Goal: Task Accomplishment & Management: Manage account settings

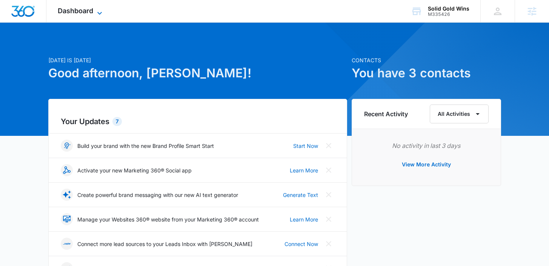
click at [81, 10] on span "Dashboard" at bounding box center [75, 11] width 35 height 8
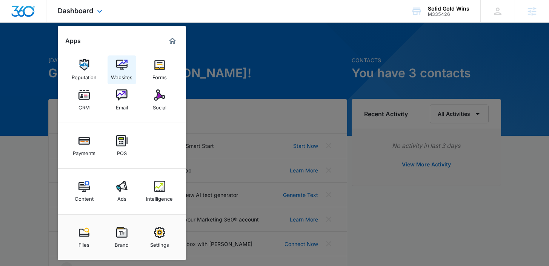
click at [120, 70] on img at bounding box center [121, 64] width 11 height 11
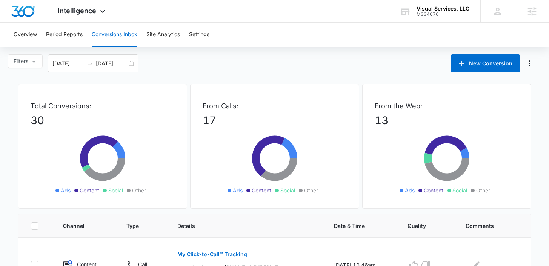
click at [38, 36] on div "Overview Period Reports Conversions Inbox Site Analytics Settings" at bounding box center [274, 35] width 531 height 24
click at [29, 36] on button "Overview" at bounding box center [25, 35] width 23 height 24
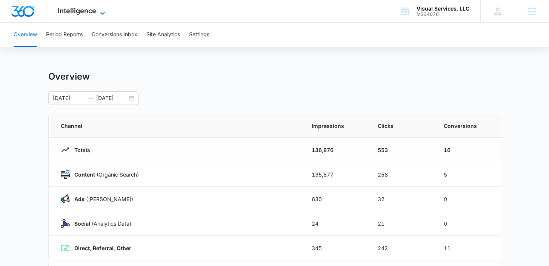
click at [103, 13] on icon at bounding box center [102, 13] width 9 height 9
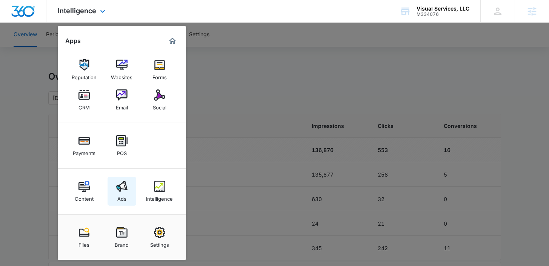
click at [117, 183] on img at bounding box center [121, 186] width 11 height 11
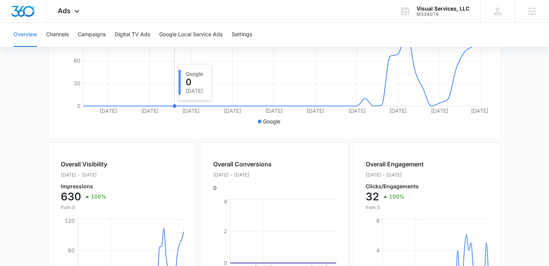
scroll to position [183, 0]
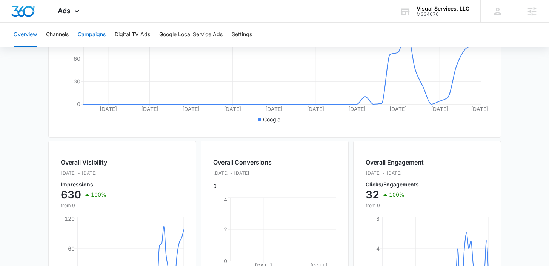
click at [93, 37] on button "Campaigns" at bounding box center [92, 35] width 28 height 24
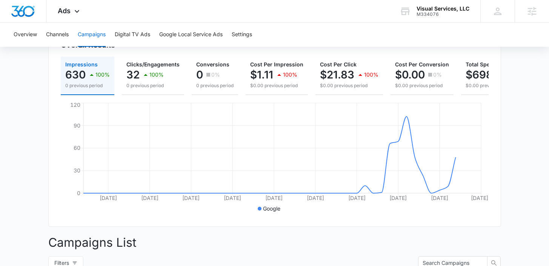
scroll to position [98, 0]
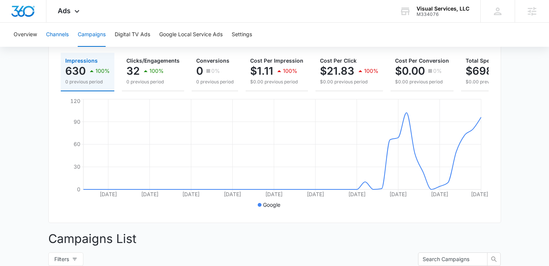
click at [63, 34] on button "Channels" at bounding box center [57, 35] width 23 height 24
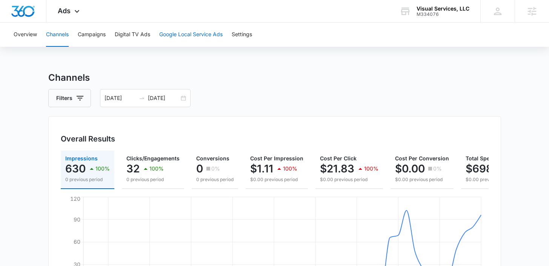
click at [168, 29] on button "Google Local Service Ads" at bounding box center [190, 35] width 63 height 24
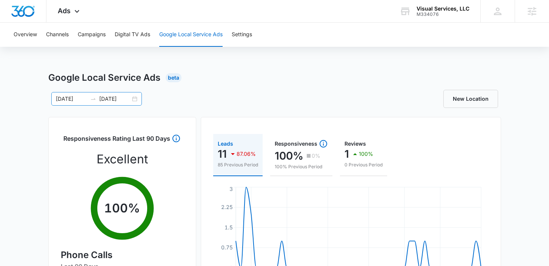
click at [134, 98] on div "08/01/2025 09/18/2025" at bounding box center [96, 99] width 90 height 14
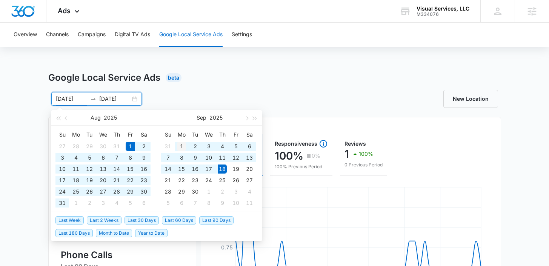
type input "[DATE]"
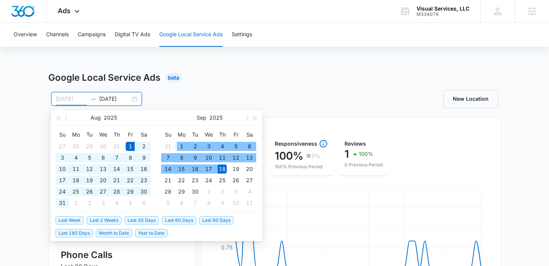
click at [181, 144] on div "1" at bounding box center [181, 146] width 9 height 9
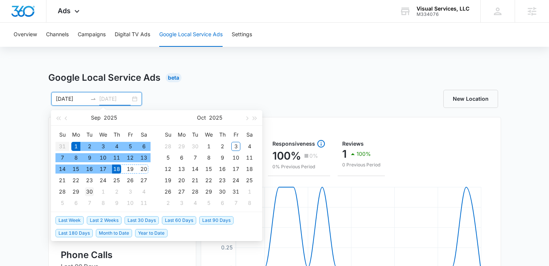
type input "[DATE]"
click at [92, 190] on div "30" at bounding box center [89, 191] width 9 height 9
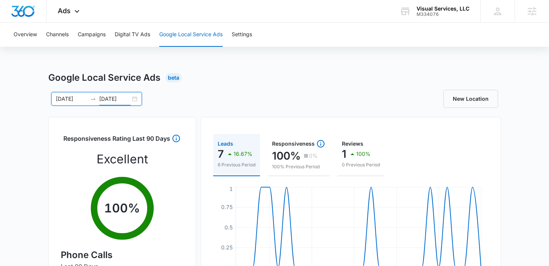
click at [529, 144] on div "Google Local Service Ads Beta 09/01/2025 09/30/2025 Sep 2025 Su Mo Tu We Th Fr …" at bounding box center [274, 267] width 549 height 393
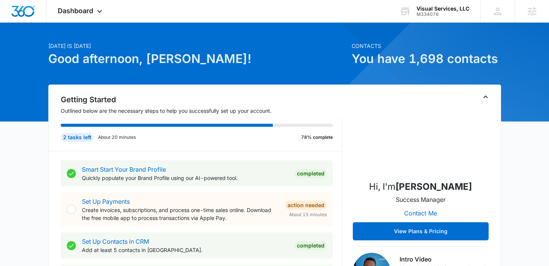
scroll to position [30, 0]
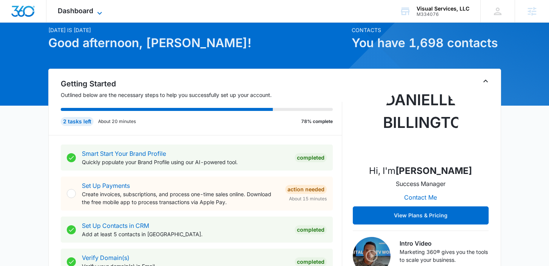
click at [96, 15] on icon at bounding box center [99, 13] width 9 height 9
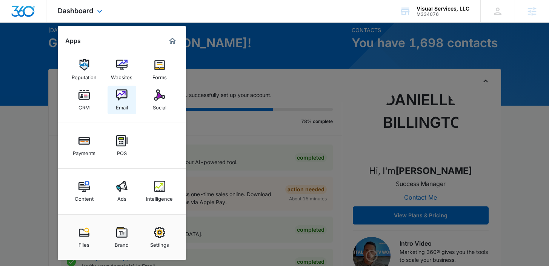
click at [129, 97] on link "Email" at bounding box center [121, 100] width 29 height 29
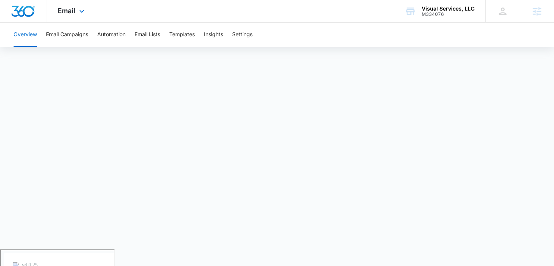
click at [73, 5] on div "Email Apps Reputation Websites Forms CRM Email Social Payments POS Content Ads …" at bounding box center [71, 11] width 51 height 22
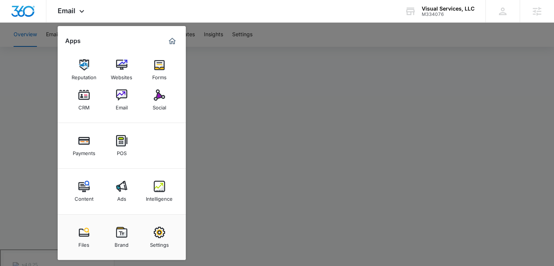
click at [236, 63] on div at bounding box center [277, 133] width 554 height 266
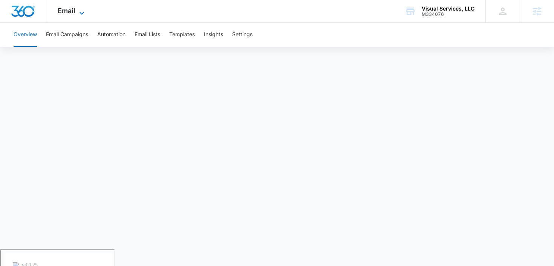
click at [69, 12] on span "Email" at bounding box center [67, 11] width 18 height 8
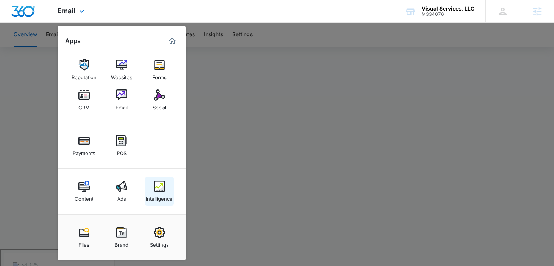
click at [157, 191] on img at bounding box center [159, 186] width 11 height 11
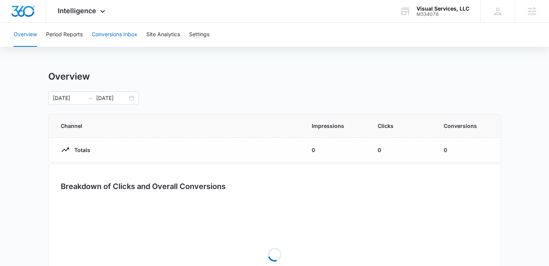
click at [133, 35] on button "Conversions Inbox" at bounding box center [115, 35] width 46 height 24
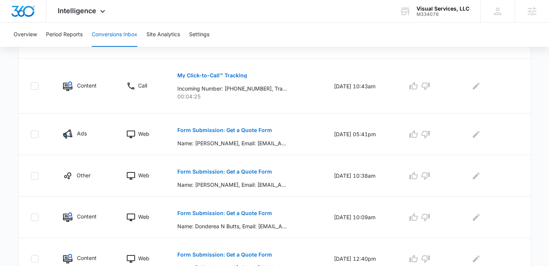
scroll to position [234, 0]
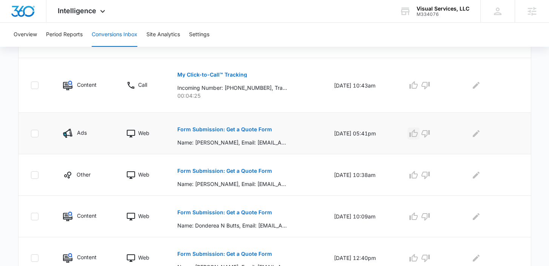
click at [418, 135] on icon "button" at bounding box center [413, 133] width 9 height 9
click at [472, 135] on div at bounding box center [491, 133] width 53 height 12
click at [480, 135] on icon "Edit Comments" at bounding box center [475, 133] width 9 height 9
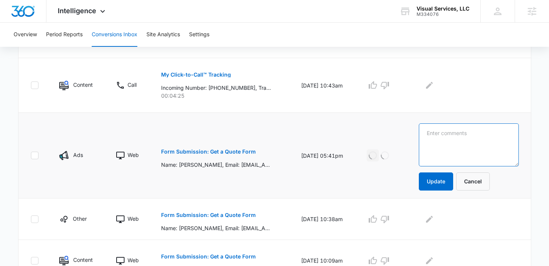
click at [481, 135] on textarea at bounding box center [469, 144] width 100 height 43
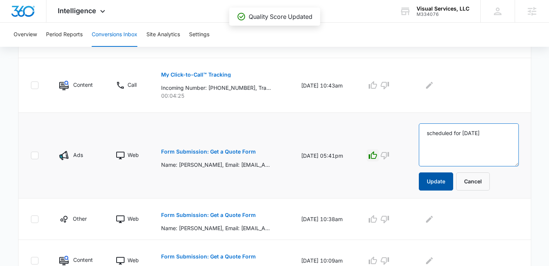
type textarea "scheduled for monday"
click at [453, 178] on button "Update" at bounding box center [436, 181] width 34 height 18
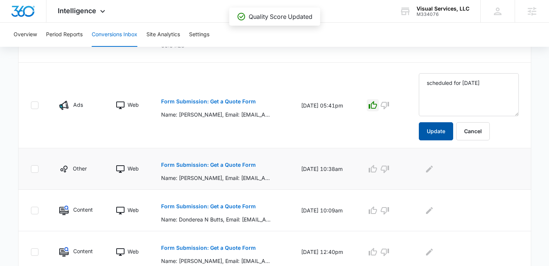
scroll to position [290, 0]
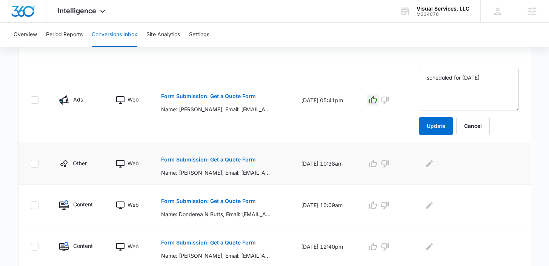
click at [233, 157] on p "Form Submission: Get a Quote Form" at bounding box center [208, 159] width 95 height 5
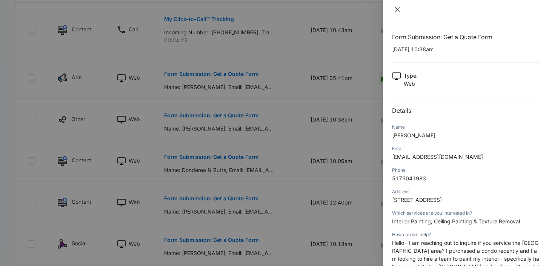
click at [400, 9] on button "Close" at bounding box center [397, 9] width 11 height 7
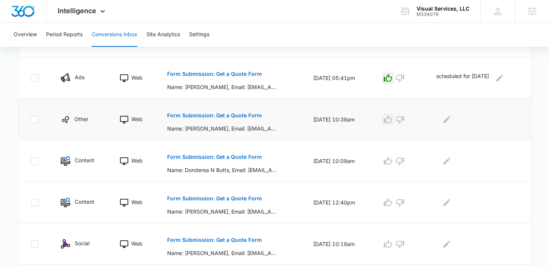
click at [388, 123] on icon "button" at bounding box center [387, 119] width 9 height 9
click at [449, 120] on icon "Edit Comments" at bounding box center [446, 119] width 9 height 9
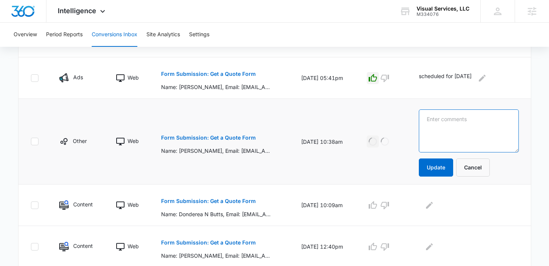
click at [449, 119] on textarea at bounding box center [469, 130] width 100 height 43
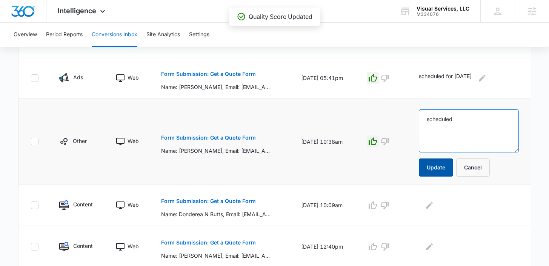
type textarea "scheduled"
click at [446, 166] on button "Update" at bounding box center [436, 167] width 34 height 18
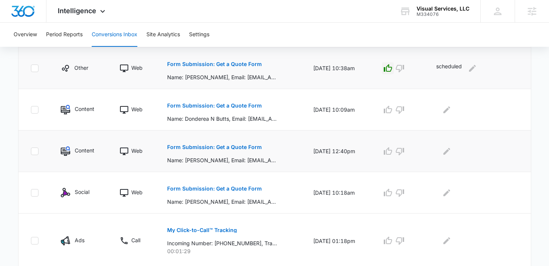
scroll to position [341, 0]
click at [223, 143] on button "Form Submission: Get a Quote Form" at bounding box center [214, 147] width 95 height 18
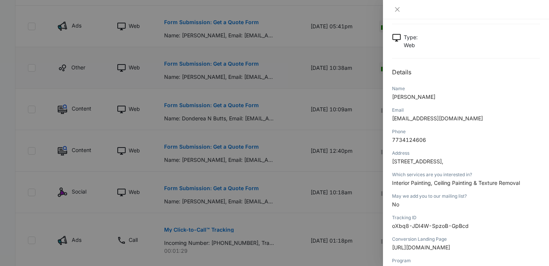
scroll to position [50, 0]
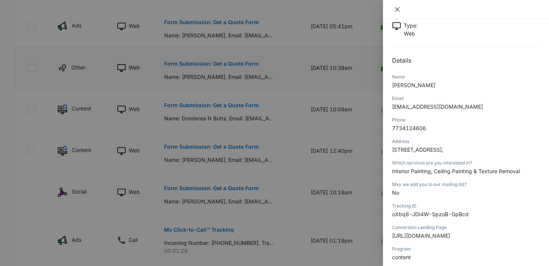
click at [397, 6] on icon "close" at bounding box center [397, 9] width 6 height 6
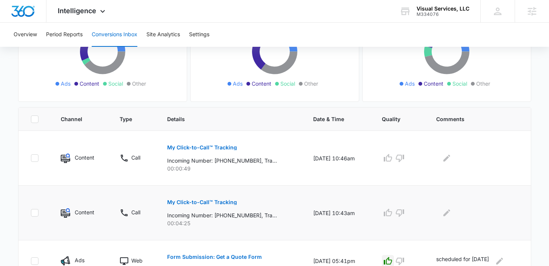
scroll to position [131, 0]
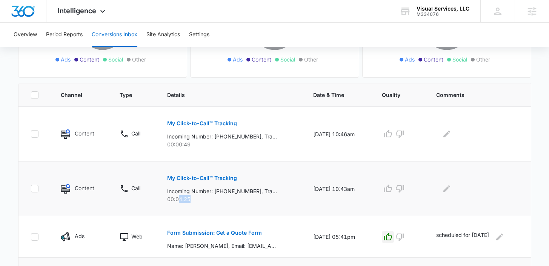
drag, startPoint x: 190, startPoint y: 199, endPoint x: 172, endPoint y: 198, distance: 17.7
click at [172, 198] on p "00:04:25" at bounding box center [231, 199] width 128 height 8
click at [401, 138] on icon "button" at bounding box center [399, 133] width 9 height 9
click at [402, 186] on icon "button" at bounding box center [399, 188] width 9 height 9
click at [390, 189] on icon "button" at bounding box center [387, 188] width 9 height 9
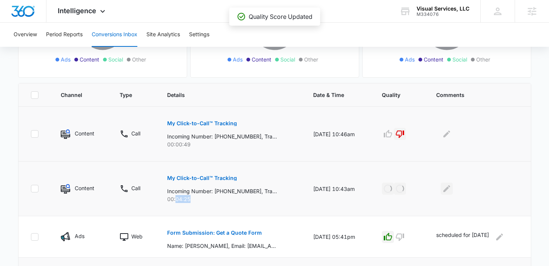
click at [450, 188] on icon "Edit Comments" at bounding box center [446, 188] width 9 height 9
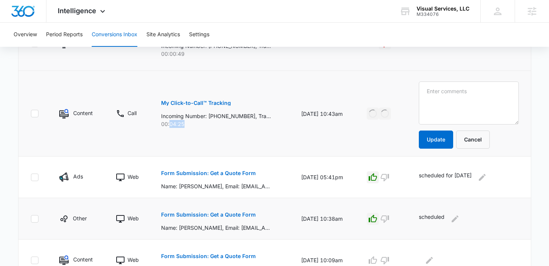
scroll to position [216, 0]
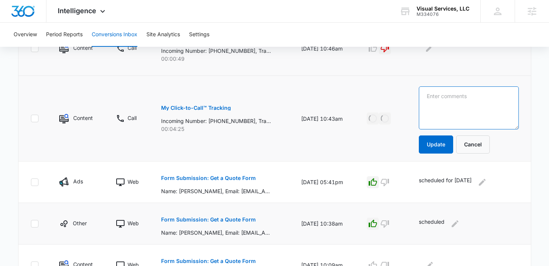
click at [446, 112] on textarea at bounding box center [469, 107] width 100 height 43
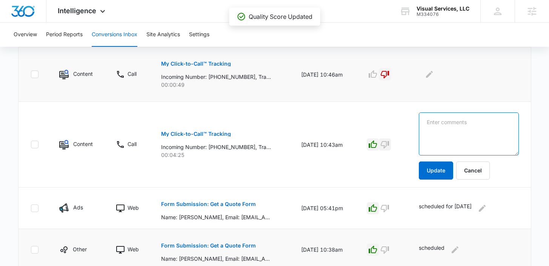
scroll to position [188, 0]
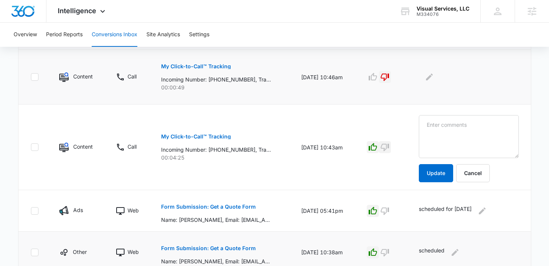
click at [389, 150] on icon "button" at bounding box center [384, 147] width 9 height 9
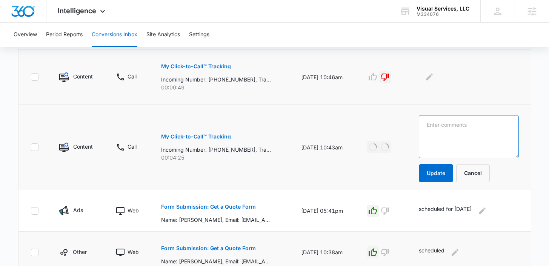
click at [438, 143] on textarea at bounding box center [469, 136] width 100 height 43
type textarea "client wanted receipt for past service"
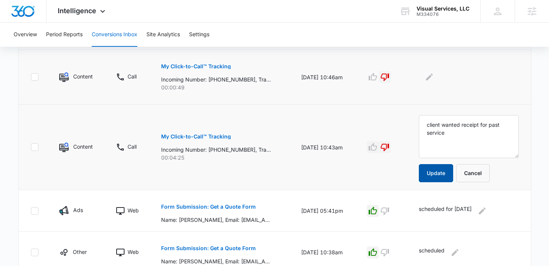
click at [445, 176] on button "Update" at bounding box center [436, 173] width 34 height 18
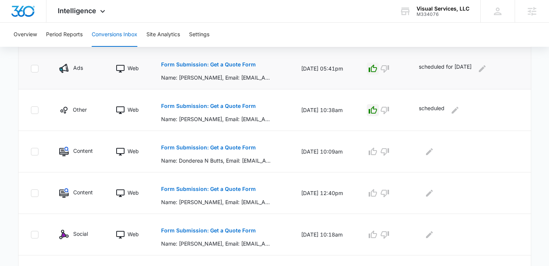
scroll to position [342, 0]
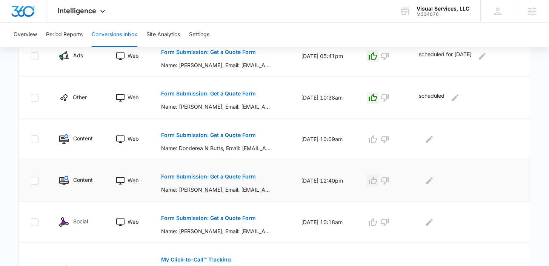
click at [377, 180] on icon "button" at bounding box center [372, 180] width 9 height 9
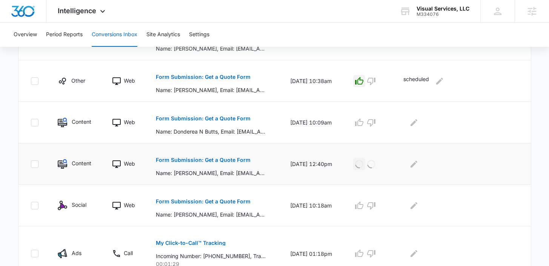
scroll to position [322, 0]
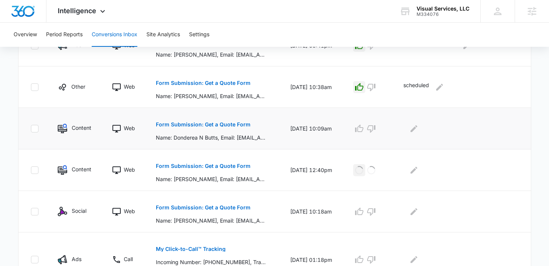
click at [208, 124] on p "Form Submission: Get a Quote Form" at bounding box center [203, 124] width 95 height 5
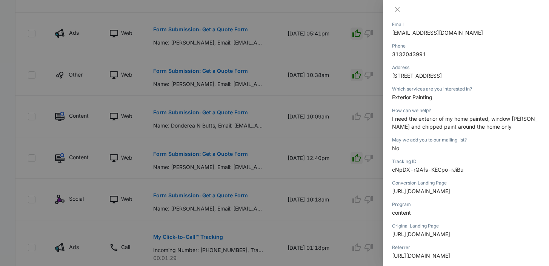
scroll to position [129, 0]
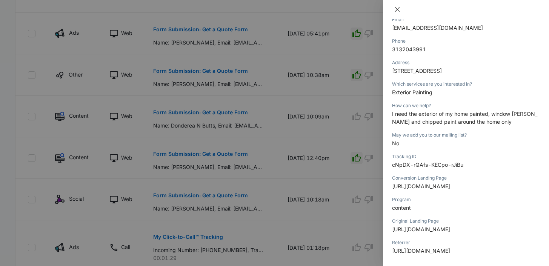
click at [395, 9] on icon "close" at bounding box center [397, 9] width 6 height 6
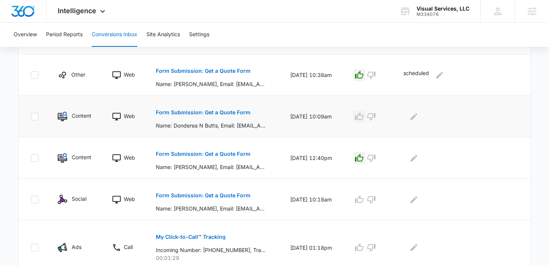
click at [363, 116] on icon "button" at bounding box center [358, 116] width 9 height 9
click at [418, 116] on icon "Edit Comments" at bounding box center [413, 116] width 9 height 9
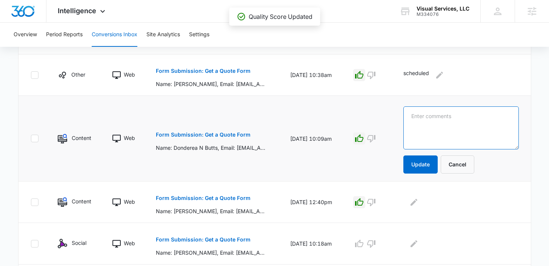
click at [432, 145] on textarea at bounding box center [460, 127] width 115 height 43
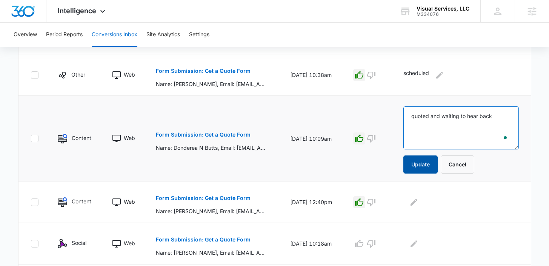
type textarea "quoted and waiting to hear back"
click at [420, 168] on button "Update" at bounding box center [420, 164] width 34 height 18
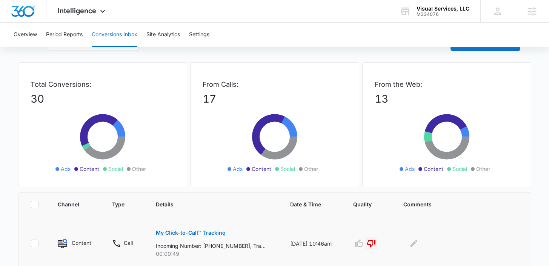
scroll to position [0, 0]
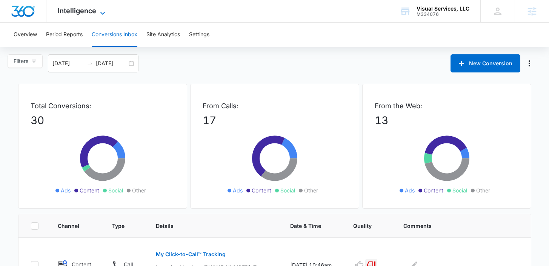
click at [95, 10] on span "Intelligence" at bounding box center [77, 11] width 38 height 8
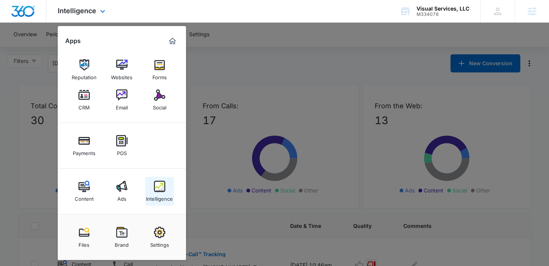
click at [172, 192] on div "Intelligence" at bounding box center [159, 197] width 27 height 10
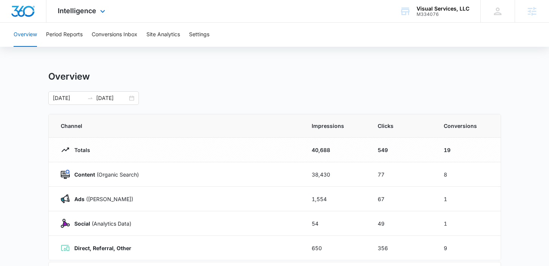
click at [81, 21] on div "Intelligence Apps Reputation Websites Forms CRM Email Social Payments POS Conte…" at bounding box center [82, 11] width 72 height 22
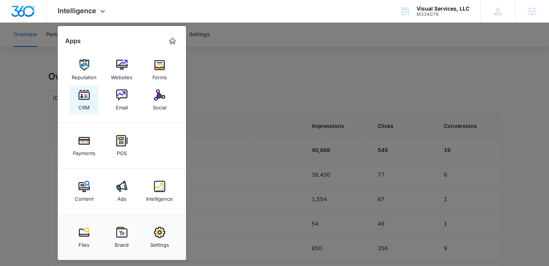
click at [84, 109] on div "CRM" at bounding box center [83, 106] width 11 height 10
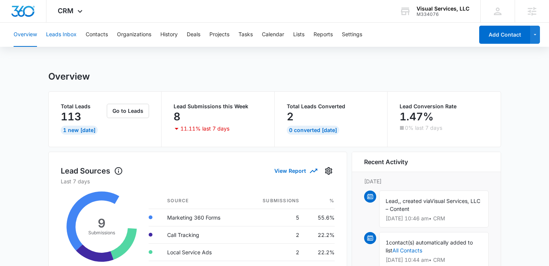
click at [66, 37] on button "Leads Inbox" at bounding box center [61, 35] width 31 height 24
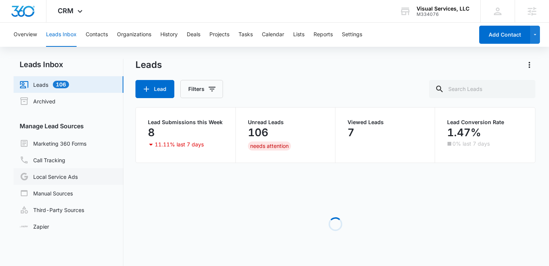
click at [60, 180] on link "Local Service Ads" at bounding box center [49, 176] width 58 height 9
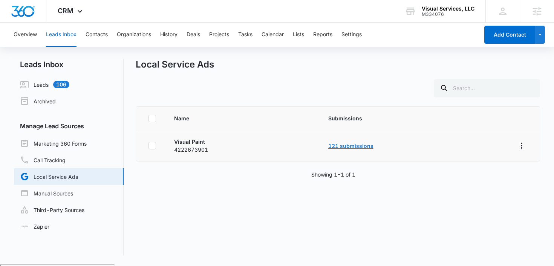
click at [340, 145] on link "121 submissions" at bounding box center [350, 146] width 45 height 6
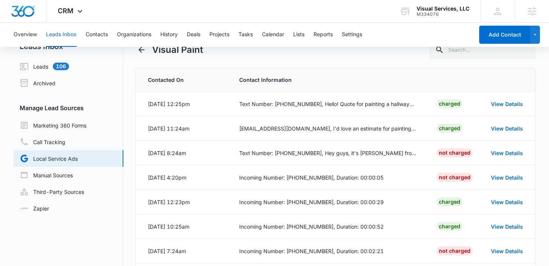
scroll to position [18, 0]
click at [512, 104] on link "View Details" at bounding box center [507, 103] width 32 height 6
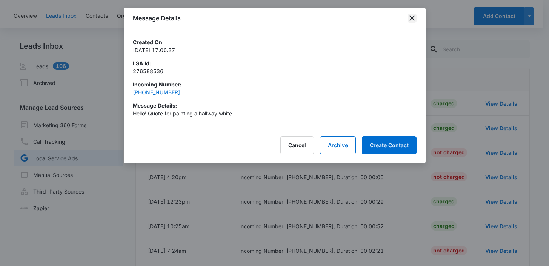
click at [411, 18] on icon "close" at bounding box center [411, 17] width 5 height 5
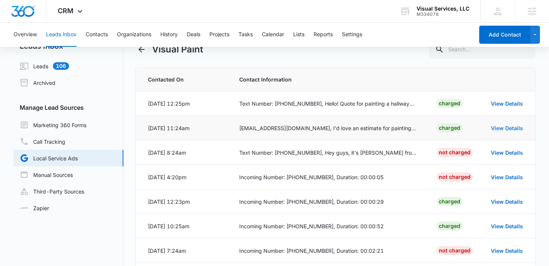
click at [499, 127] on link "View Details" at bounding box center [507, 128] width 32 height 6
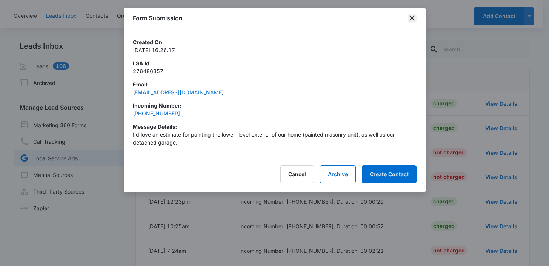
click at [416, 17] on icon "close" at bounding box center [411, 18] width 9 height 9
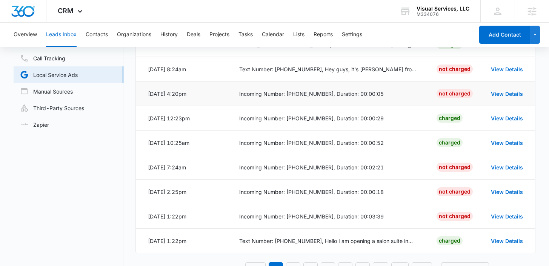
scroll to position [130, 0]
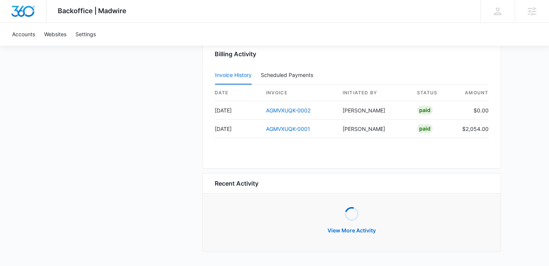
scroll to position [756, 0]
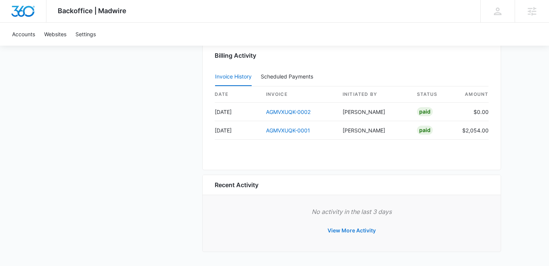
click at [336, 229] on button "View More Activity" at bounding box center [351, 230] width 63 height 18
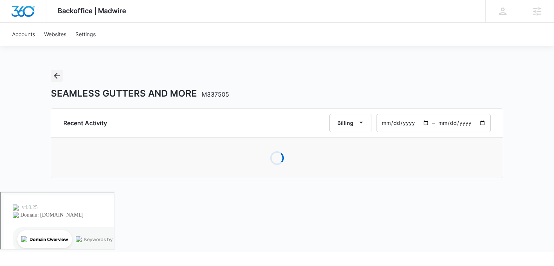
click at [57, 75] on icon "Back" at bounding box center [57, 76] width 6 height 6
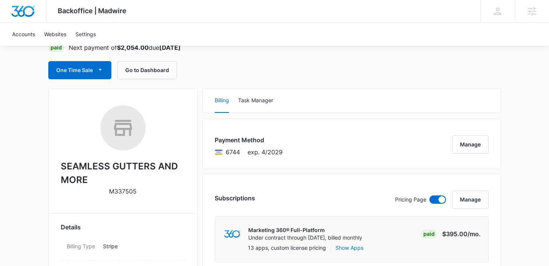
scroll to position [84, 0]
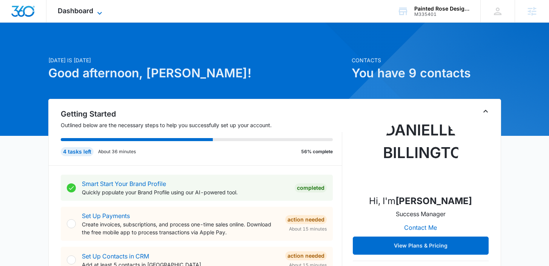
click at [78, 14] on span "Dashboard" at bounding box center [75, 11] width 35 height 8
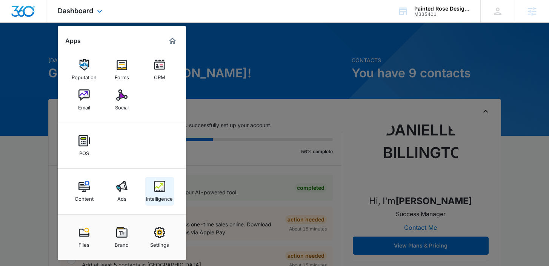
click at [162, 194] on div "Intelligence" at bounding box center [159, 197] width 27 height 10
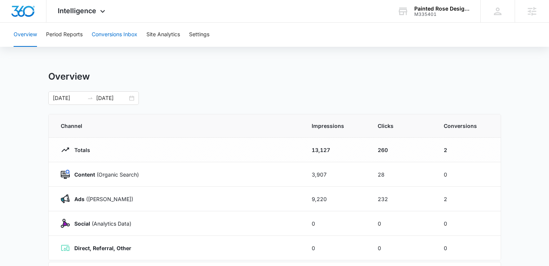
click at [126, 31] on button "Conversions Inbox" at bounding box center [115, 35] width 46 height 24
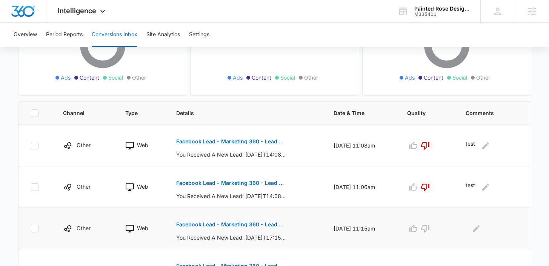
scroll to position [121, 0]
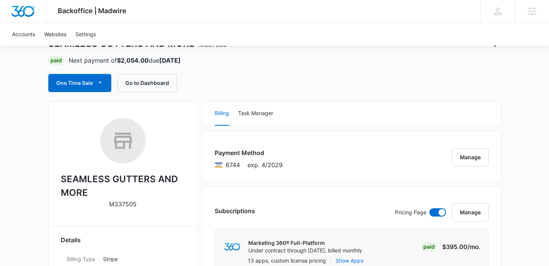
scroll to position [51, 0]
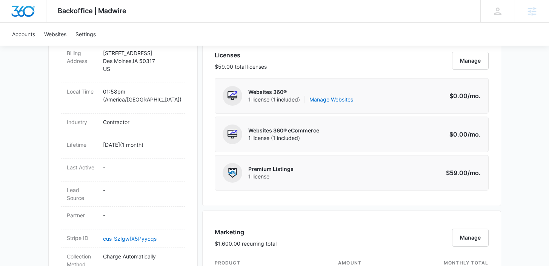
scroll to position [287, 0]
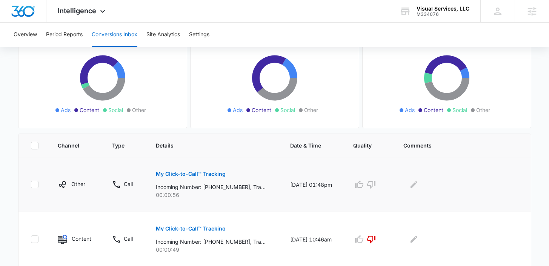
scroll to position [85, 0]
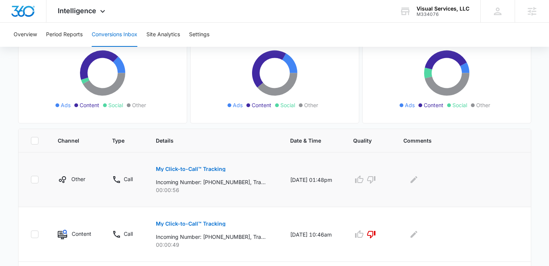
click at [205, 167] on p "My Click-to-Call™ Tracking" at bounding box center [191, 168] width 70 height 5
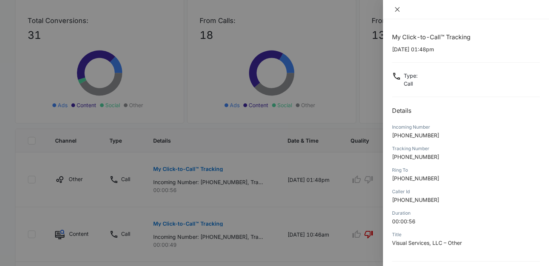
click at [396, 8] on icon "close" at bounding box center [397, 9] width 5 height 5
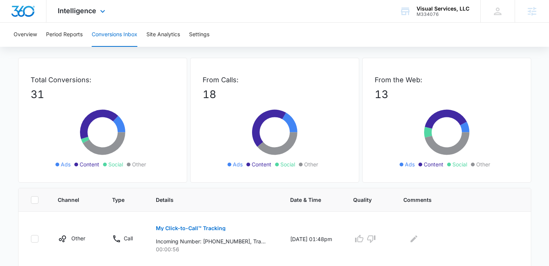
scroll to position [0, 0]
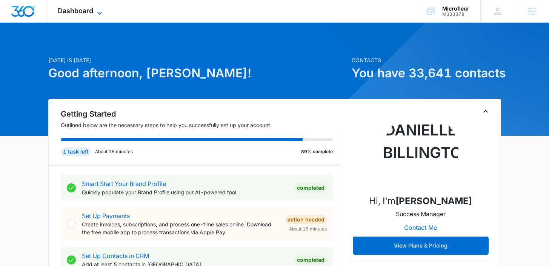
click at [89, 9] on span "Dashboard" at bounding box center [75, 11] width 35 height 8
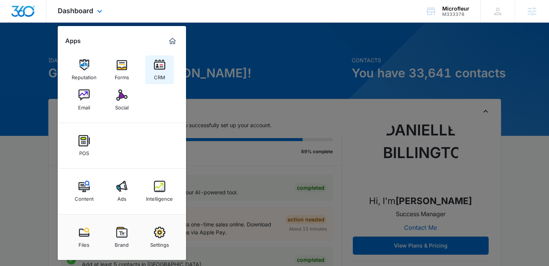
click at [162, 74] on div "CRM" at bounding box center [159, 76] width 11 height 10
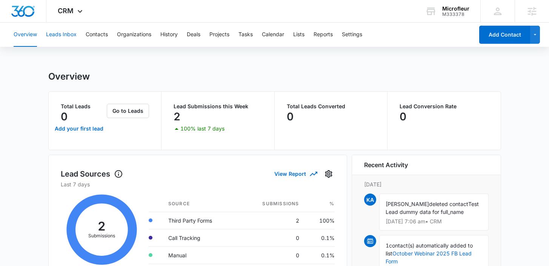
click at [60, 32] on button "Leads Inbox" at bounding box center [61, 35] width 31 height 24
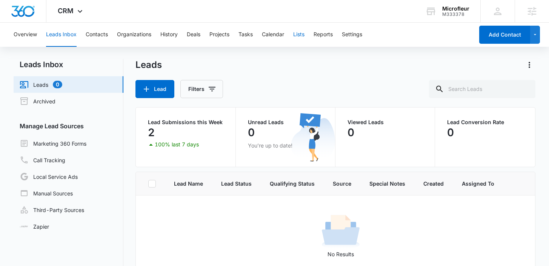
click at [301, 35] on button "Lists" at bounding box center [298, 35] width 11 height 24
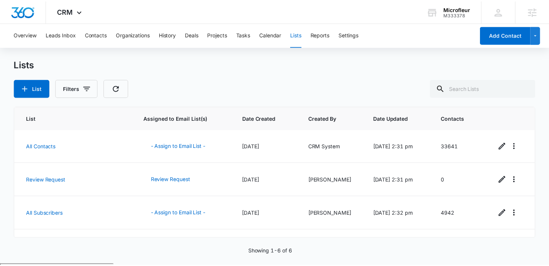
scroll to position [93, 0]
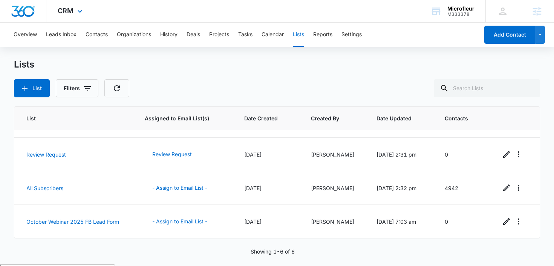
click at [74, 14] on div "CRM Apps Reputation Forms CRM Email Social POS Content Ads Intelligence Files B…" at bounding box center [70, 11] width 49 height 22
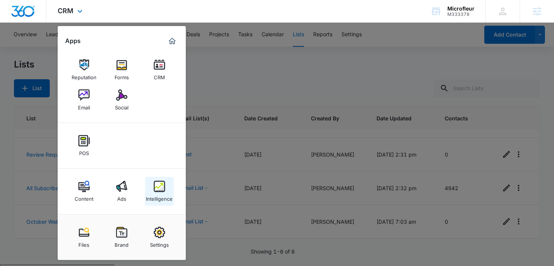
click at [167, 199] on div "Intelligence" at bounding box center [159, 197] width 27 height 10
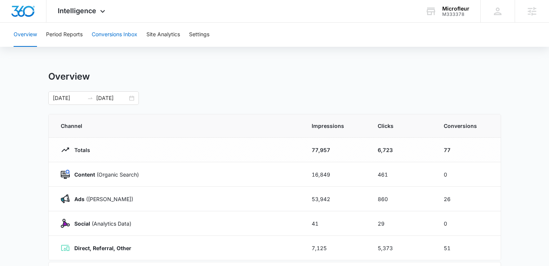
click at [123, 37] on button "Conversions Inbox" at bounding box center [115, 35] width 46 height 24
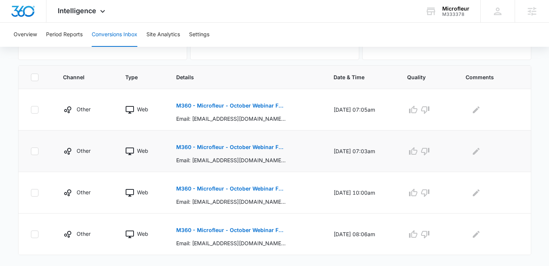
scroll to position [155, 0]
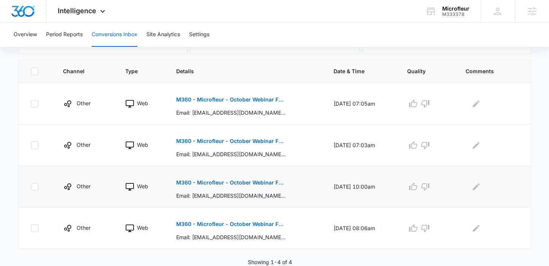
click at [238, 184] on p "M360 - Microfleur - October Webinar FB Leads" at bounding box center [231, 182] width 110 height 5
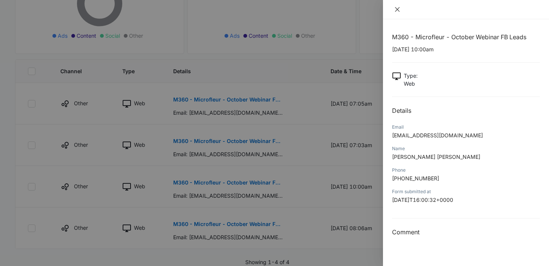
click at [396, 9] on icon "close" at bounding box center [397, 9] width 5 height 5
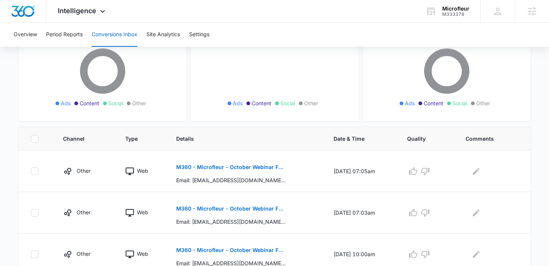
scroll to position [0, 0]
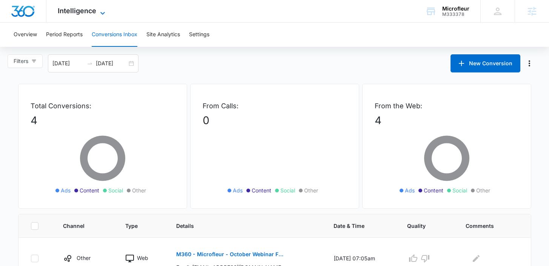
click at [89, 11] on span "Intelligence" at bounding box center [77, 11] width 38 height 8
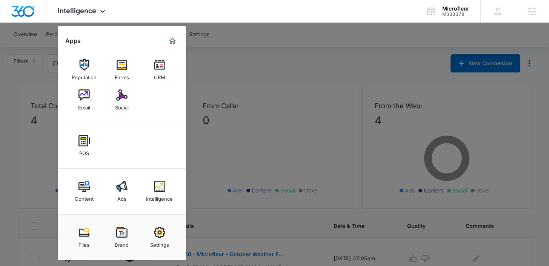
click at [233, 112] on div at bounding box center [274, 133] width 549 height 266
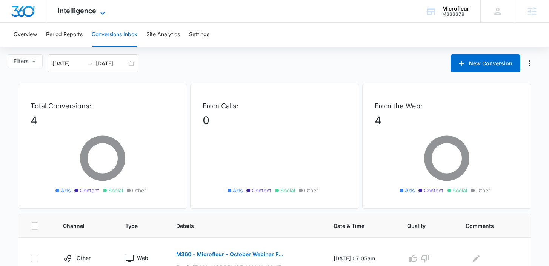
click at [83, 14] on span "Intelligence" at bounding box center [77, 11] width 38 height 8
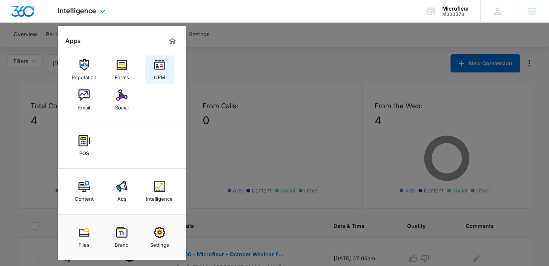
click at [160, 62] on img at bounding box center [159, 64] width 11 height 11
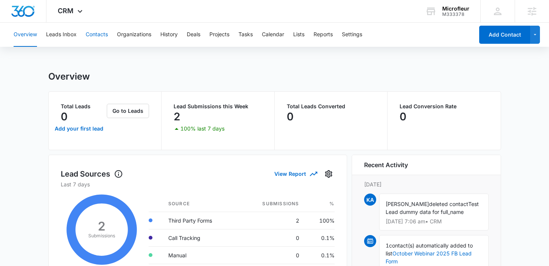
click at [91, 35] on button "Contacts" at bounding box center [97, 35] width 22 height 24
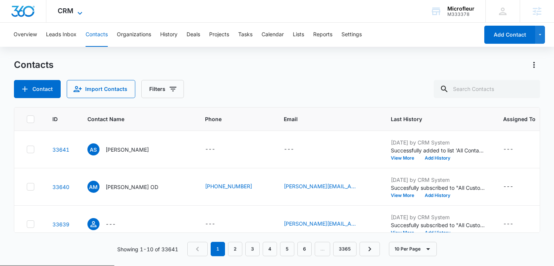
click at [65, 11] on span "CRM" at bounding box center [66, 11] width 16 height 8
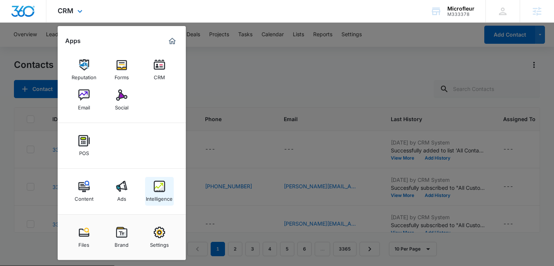
click at [161, 195] on div "Intelligence" at bounding box center [159, 197] width 27 height 10
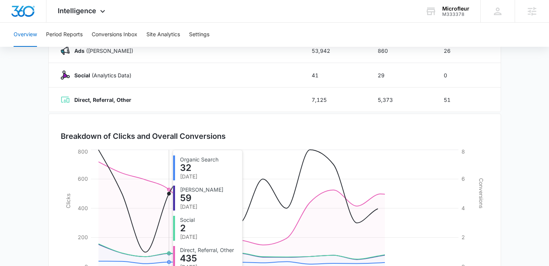
scroll to position [166, 0]
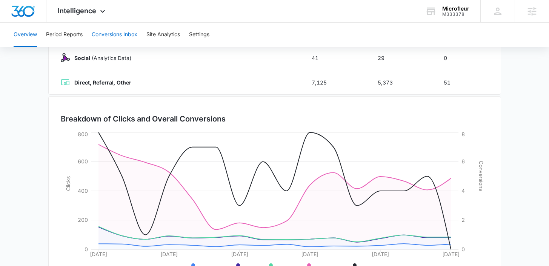
click at [128, 39] on button "Conversions Inbox" at bounding box center [115, 35] width 46 height 24
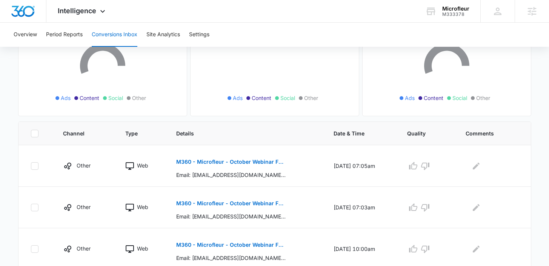
scroll to position [155, 0]
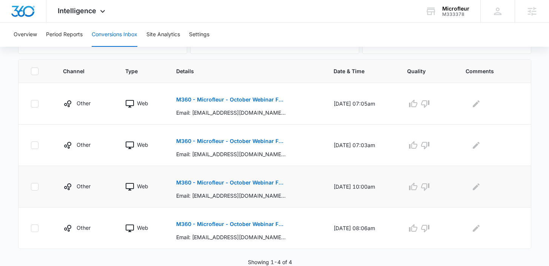
click at [204, 181] on p "M360 - Microfleur - October Webinar FB Leads" at bounding box center [231, 182] width 110 height 5
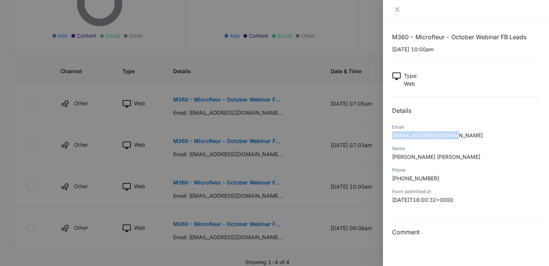
drag, startPoint x: 463, startPoint y: 136, endPoint x: 386, endPoint y: 133, distance: 76.6
click at [386, 133] on div "M360 - Microfleur - October Webinar FB Leads 09/30/2025 at 10:00am Type : Web D…" at bounding box center [466, 142] width 166 height 247
copy span "[EMAIL_ADDRESS][DOMAIN_NAME]"
click at [394, 14] on div at bounding box center [466, 9] width 166 height 19
click at [402, 2] on div at bounding box center [466, 9] width 166 height 19
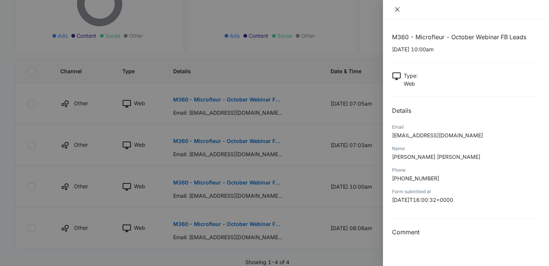
click at [401, 11] on button "Close" at bounding box center [397, 9] width 11 height 7
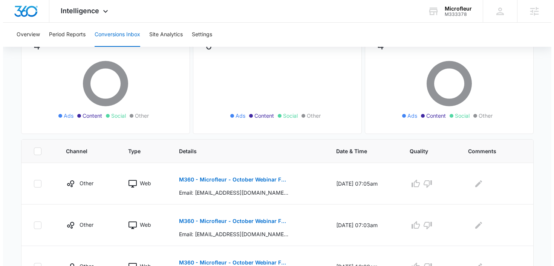
scroll to position [0, 0]
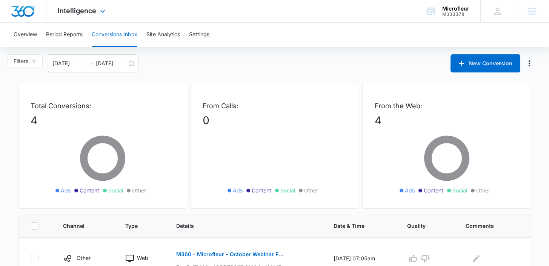
drag, startPoint x: 86, startPoint y: 11, endPoint x: 86, endPoint y: 15, distance: 4.1
click at [86, 11] on span "Intelligence" at bounding box center [77, 11] width 38 height 8
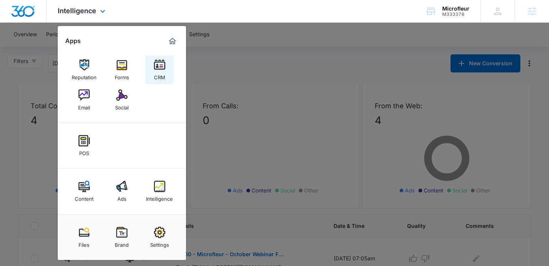
click at [162, 67] on img at bounding box center [159, 64] width 11 height 11
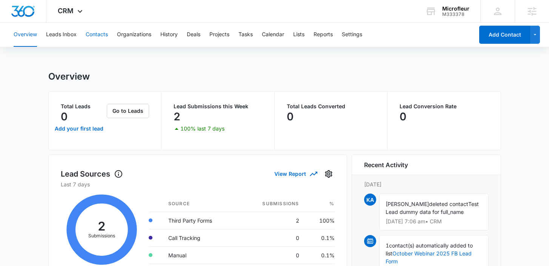
click at [90, 36] on button "Contacts" at bounding box center [97, 35] width 22 height 24
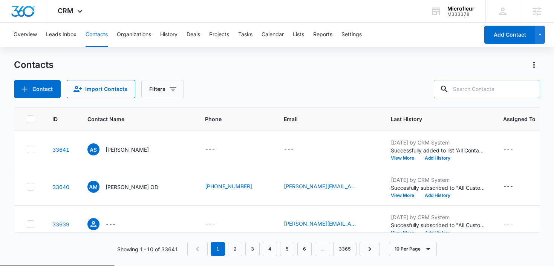
click at [499, 88] on input "text" at bounding box center [487, 89] width 106 height 18
paste input "[EMAIL_ADDRESS][DOMAIN_NAME]"
type input "[EMAIL_ADDRESS][DOMAIN_NAME]"
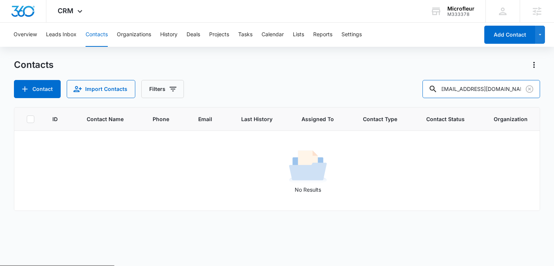
scroll to position [0, 0]
drag, startPoint x: 477, startPoint y: 92, endPoint x: 423, endPoint y: 86, distance: 53.5
click at [423, 86] on div "Contact Import Contacts Filters medesignsct@gmail.com" at bounding box center [277, 89] width 527 height 18
click at [333, 156] on div "No Results" at bounding box center [308, 171] width 587 height 46
click at [68, 16] on div "CRM Apps Reputation Forms CRM Email Social POS Content Ads Intelligence Files B…" at bounding box center [70, 11] width 49 height 22
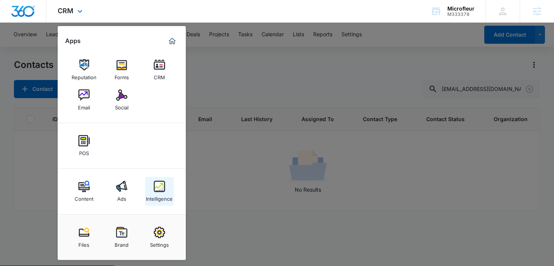
click at [167, 191] on link "Intelligence" at bounding box center [159, 191] width 29 height 29
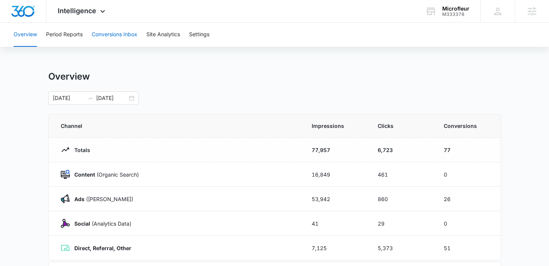
click at [129, 29] on button "Conversions Inbox" at bounding box center [115, 35] width 46 height 24
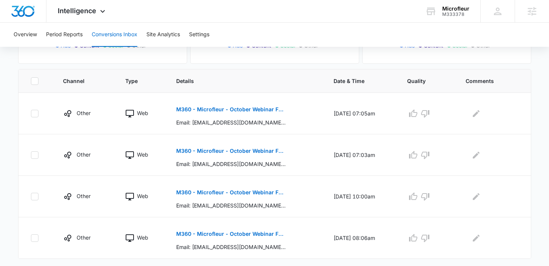
scroll to position [155, 0]
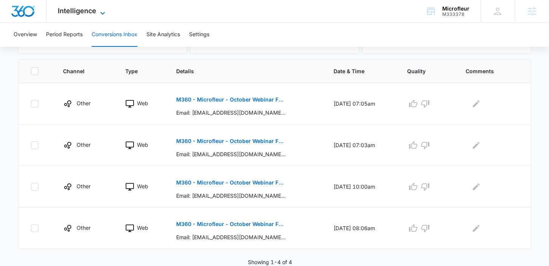
click at [84, 9] on span "Intelligence" at bounding box center [77, 11] width 38 height 8
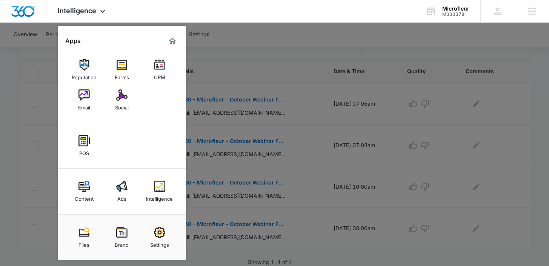
click at [222, 55] on div at bounding box center [274, 133] width 549 height 266
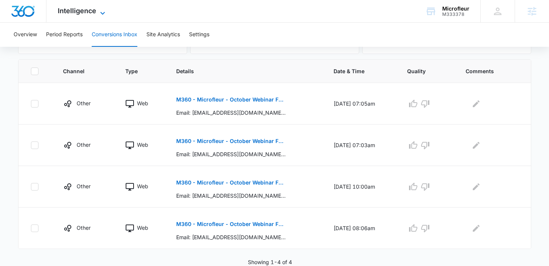
click at [100, 14] on icon at bounding box center [102, 13] width 9 height 9
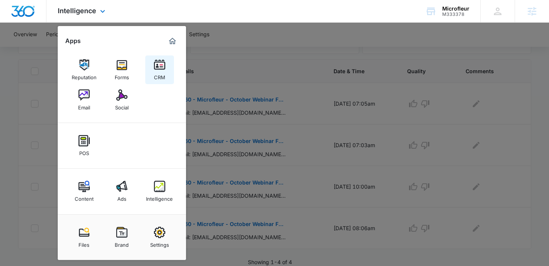
click at [167, 68] on link "CRM" at bounding box center [159, 69] width 29 height 29
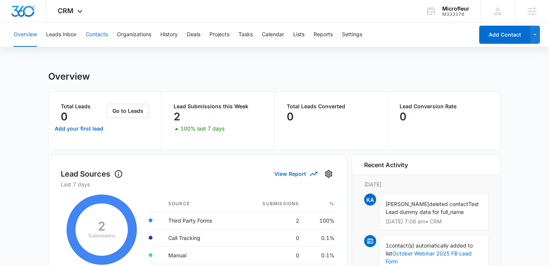
click at [98, 37] on button "Contacts" at bounding box center [97, 35] width 22 height 24
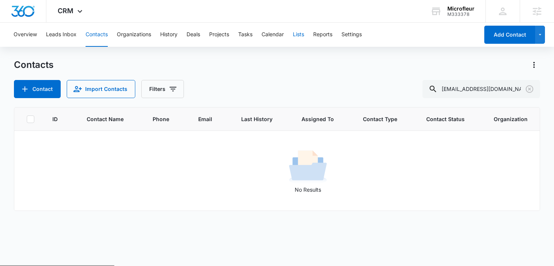
click at [298, 33] on button "Lists" at bounding box center [298, 35] width 11 height 24
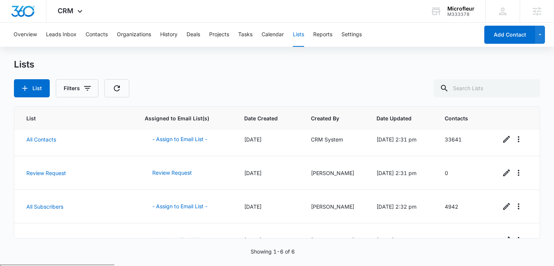
scroll to position [93, 0]
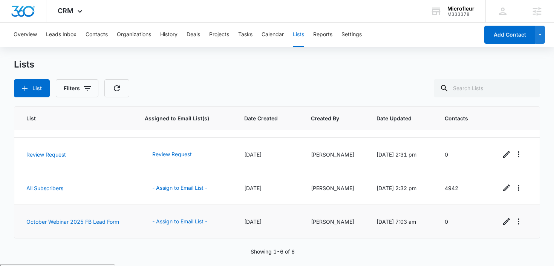
drag, startPoint x: 453, startPoint y: 223, endPoint x: 424, endPoint y: 223, distance: 29.0
click at [424, 223] on tr "October Webinar 2025 FB Lead Form - Assign to Email List - 10/02/2025 Kailey Al…" at bounding box center [277, 222] width 526 height 34
click at [236, 227] on td "[DATE]" at bounding box center [268, 222] width 67 height 34
click at [166, 220] on button "- Assign to Email List -" at bounding box center [180, 221] width 70 height 18
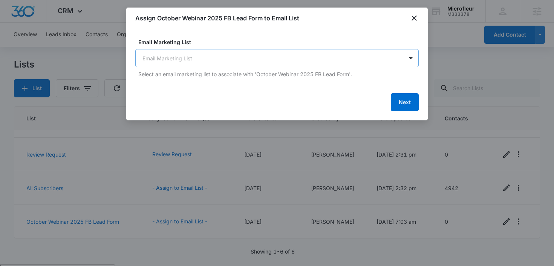
click at [247, 60] on body "CRM Apps Reputation Forms CRM Email Social POS Content Ads Intelligence Files B…" at bounding box center [277, 162] width 554 height 324
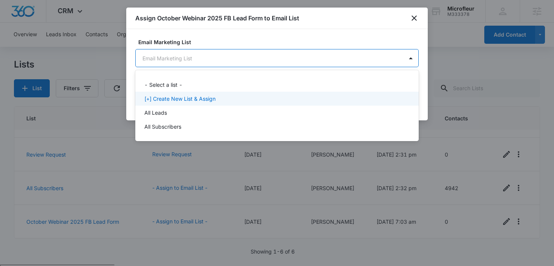
click at [210, 96] on p "[+] Create New List & Assign" at bounding box center [179, 99] width 71 height 8
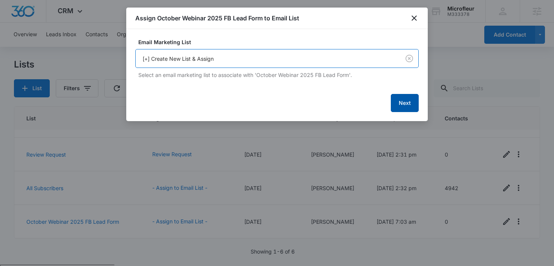
click at [406, 106] on button "Next" at bounding box center [405, 103] width 28 height 18
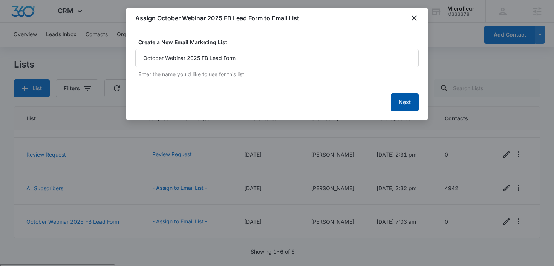
click at [400, 105] on button "Next" at bounding box center [405, 102] width 28 height 18
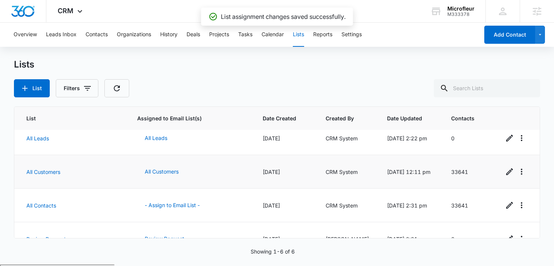
scroll to position [6, 0]
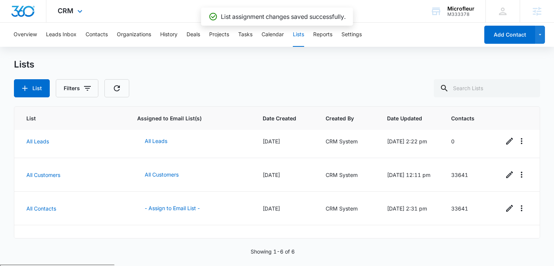
click at [54, 11] on div "CRM Apps Reputation Forms CRM Email Social POS Content Ads Intelligence Files B…" at bounding box center [70, 11] width 49 height 22
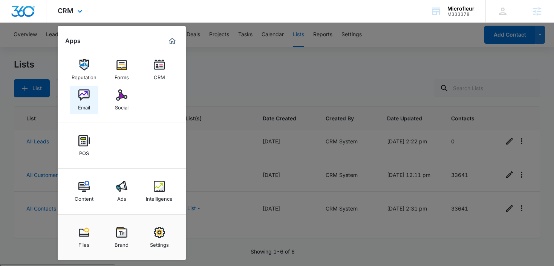
click at [88, 103] on div "Email" at bounding box center [84, 106] width 12 height 10
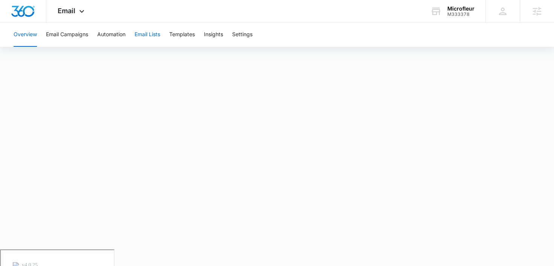
click at [150, 37] on button "Email Lists" at bounding box center [148, 35] width 26 height 24
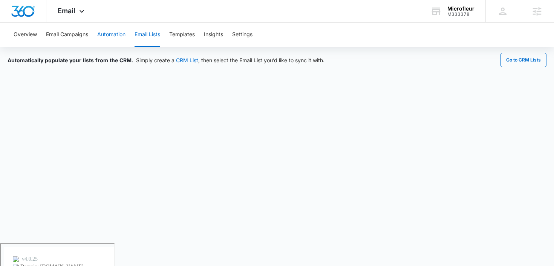
click at [112, 35] on button "Automation" at bounding box center [111, 35] width 28 height 24
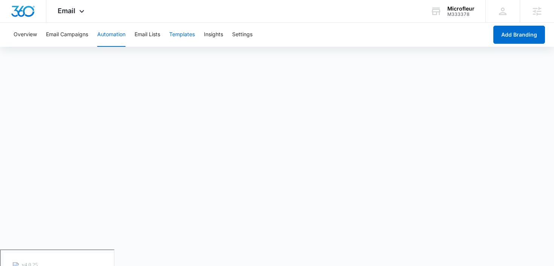
click at [176, 35] on button "Templates" at bounding box center [182, 35] width 26 height 24
click at [115, 29] on button "Automation" at bounding box center [111, 35] width 28 height 24
click at [62, 9] on span "Email" at bounding box center [67, 11] width 18 height 8
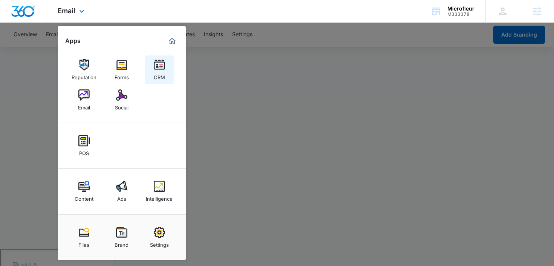
click at [155, 64] on img at bounding box center [159, 64] width 11 height 11
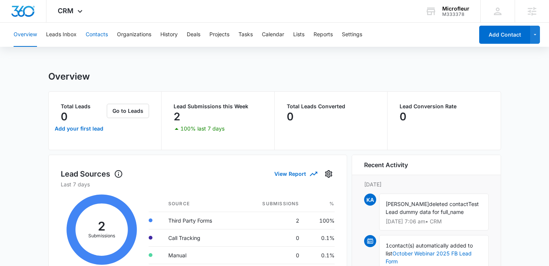
click at [96, 35] on button "Contacts" at bounding box center [97, 35] width 22 height 24
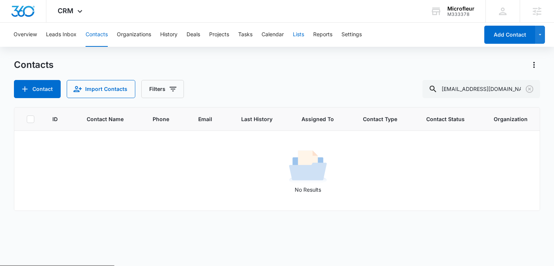
click at [304, 37] on button "Lists" at bounding box center [298, 35] width 11 height 24
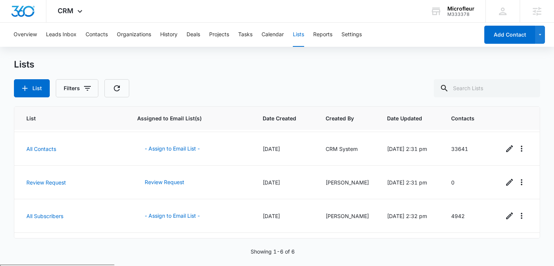
scroll to position [93, 0]
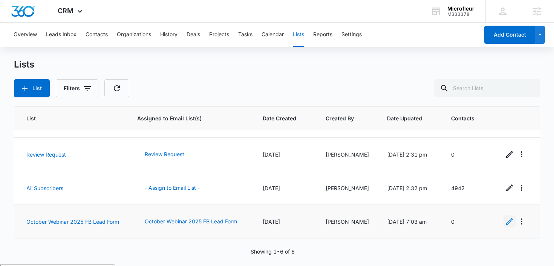
click at [507, 224] on icon "Edit" at bounding box center [509, 221] width 9 height 9
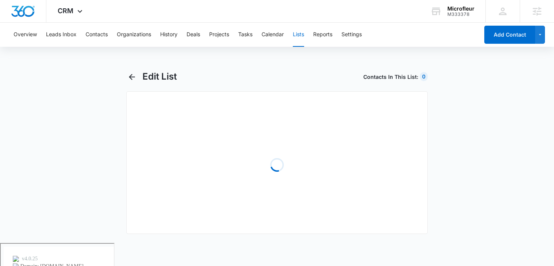
select select "31"
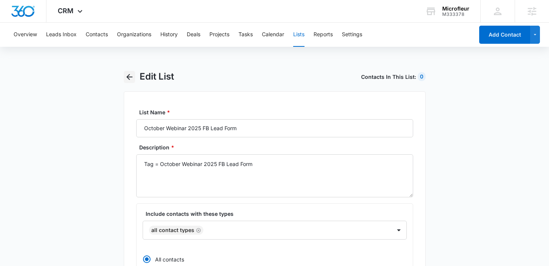
click at [131, 78] on icon "button" at bounding box center [129, 76] width 9 height 9
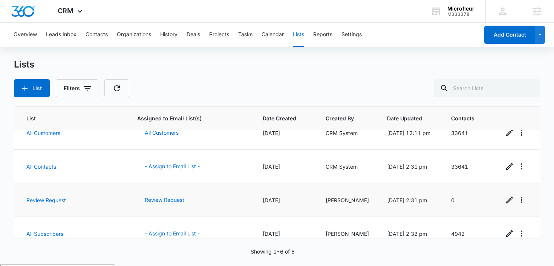
scroll to position [93, 0]
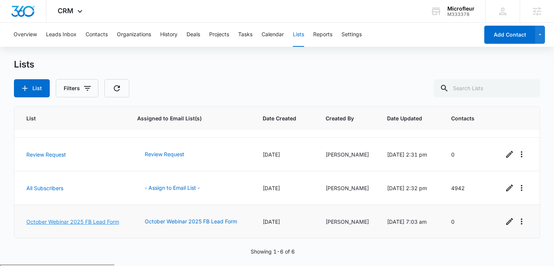
click at [48, 222] on link "October Webinar 2025 FB Lead Form" at bounding box center [72, 221] width 93 height 6
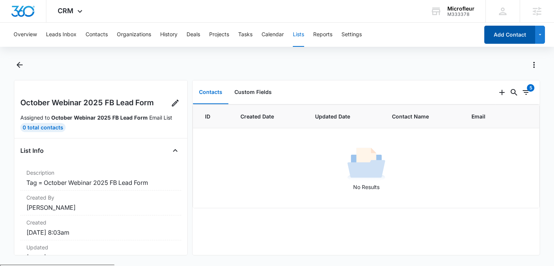
click at [488, 33] on button "Add Contact" at bounding box center [510, 35] width 51 height 18
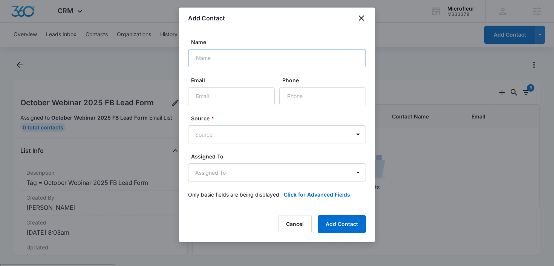
click at [238, 61] on input "Name" at bounding box center [277, 58] width 178 height 18
type input "[PERSON_NAME]"
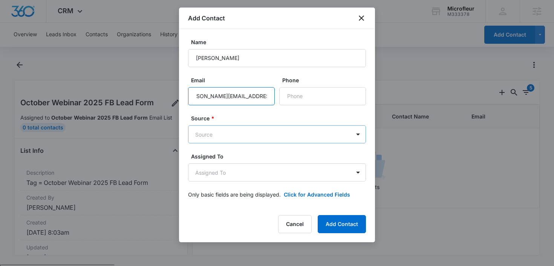
type input "[PERSON_NAME][EMAIL_ADDRESS][PERSON_NAME][DOMAIN_NAME]"
click at [201, 137] on body "CRM Apps Reputation Forms CRM Email Social POS Content Ads Intelligence Files B…" at bounding box center [277, 162] width 554 height 324
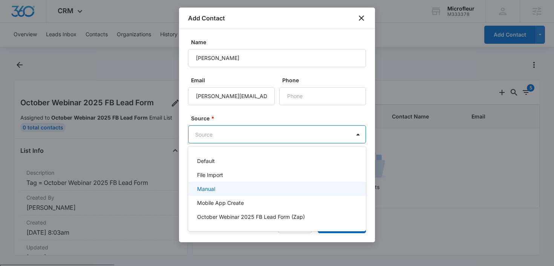
click at [213, 189] on p "Manual" at bounding box center [206, 189] width 18 height 8
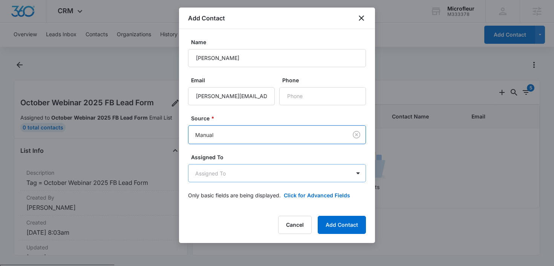
click at [240, 177] on body "CRM Apps Reputation Forms CRM Email Social POS Content Ads Intelligence Files B…" at bounding box center [277, 162] width 554 height 324
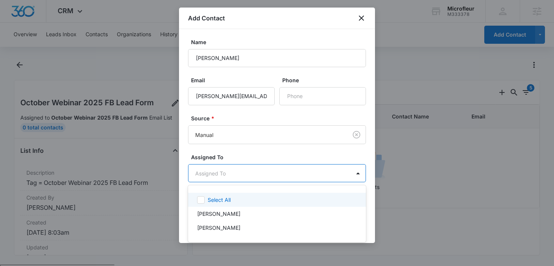
click at [256, 155] on div at bounding box center [277, 133] width 554 height 266
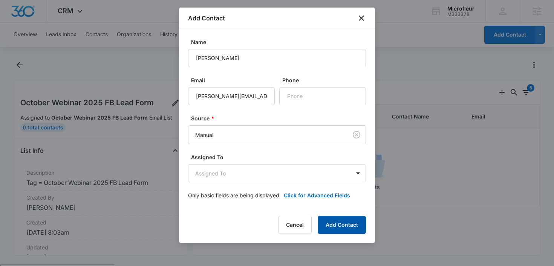
click at [334, 226] on button "Add Contact" at bounding box center [342, 225] width 48 height 18
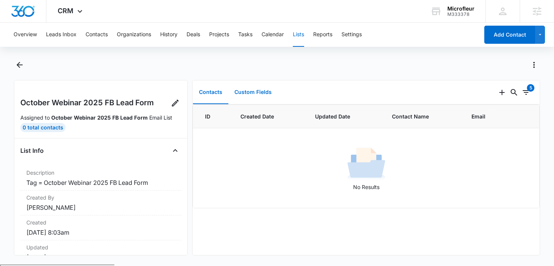
click at [245, 92] on button "Custom Fields" at bounding box center [252, 92] width 49 height 23
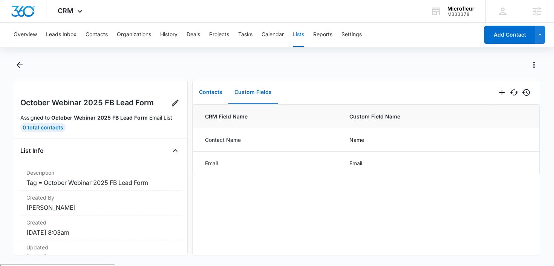
click at [215, 92] on button "Contacts" at bounding box center [210, 92] width 35 height 23
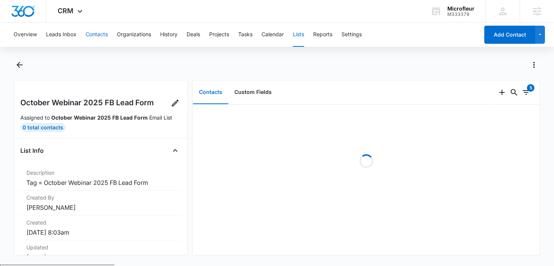
click at [90, 36] on button "Contacts" at bounding box center [97, 35] width 22 height 24
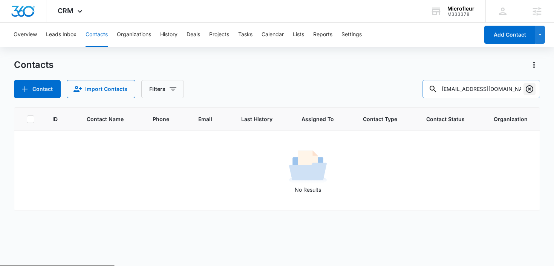
click at [529, 86] on icon "Clear" at bounding box center [529, 88] width 9 height 9
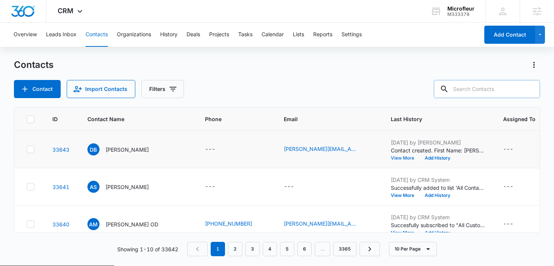
click at [394, 156] on button "View More" at bounding box center [405, 158] width 29 height 5
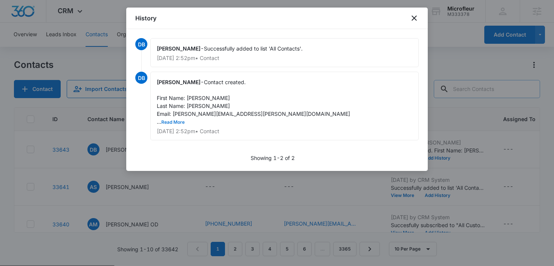
click at [169, 121] on button "Read More" at bounding box center [172, 122] width 23 height 5
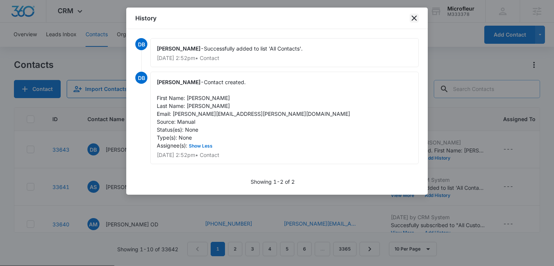
click at [417, 15] on icon "close" at bounding box center [414, 18] width 9 height 9
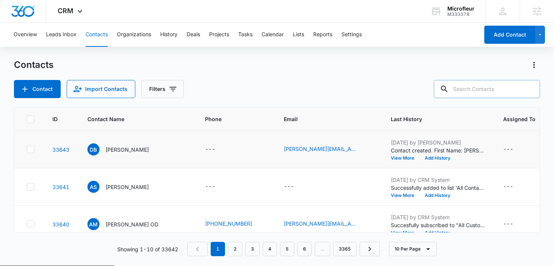
click at [27, 147] on icon at bounding box center [30, 149] width 7 height 7
click at [27, 149] on input "checkbox" at bounding box center [26, 149] width 0 height 0
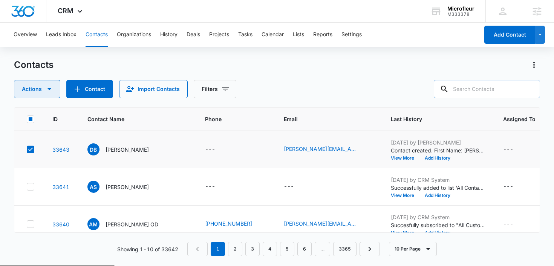
click at [52, 92] on icon "button" at bounding box center [49, 88] width 9 height 9
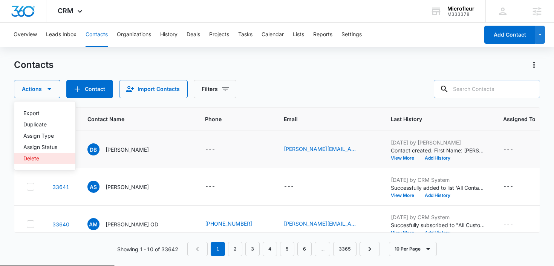
click at [40, 156] on div "Delete" at bounding box center [40, 158] width 34 height 5
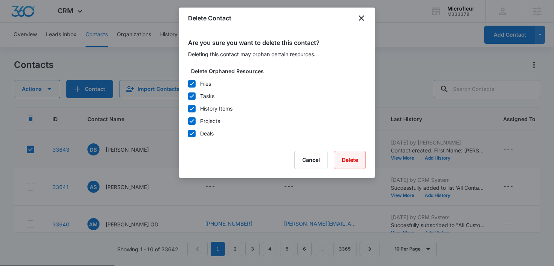
click at [345, 160] on button "Delete" at bounding box center [350, 160] width 32 height 18
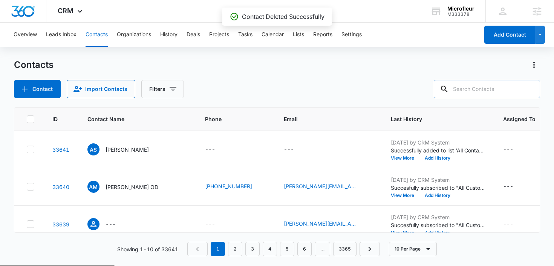
click at [294, 34] on div "Overview Leads Inbox Contacts Organizations History Deals Projects Tasks Calend…" at bounding box center [244, 35] width 470 height 24
click at [303, 35] on button "Lists" at bounding box center [298, 35] width 11 height 24
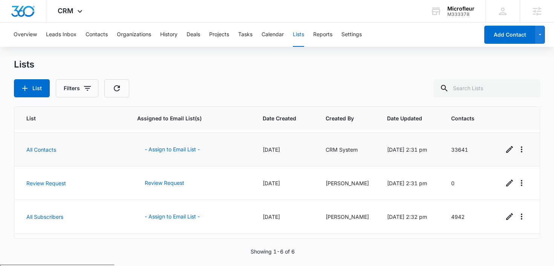
scroll to position [93, 0]
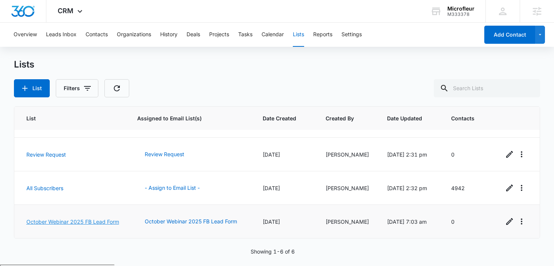
click at [81, 218] on link "October Webinar 2025 FB Lead Form" at bounding box center [72, 221] width 93 height 6
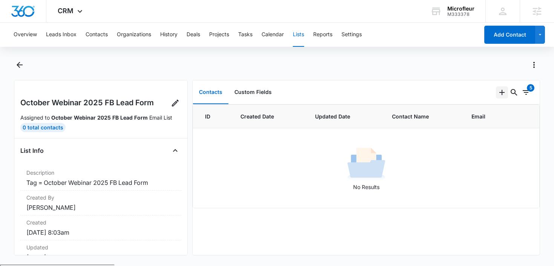
click at [500, 92] on icon "Add" at bounding box center [502, 92] width 5 height 5
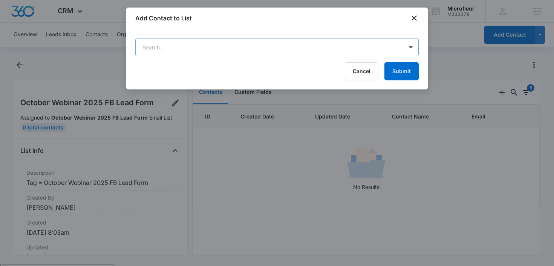
click at [303, 53] on body "CRM Apps Reputation Forms CRM Email Social POS Content Ads Intelligence Files B…" at bounding box center [277, 162] width 554 height 324
click at [458, 71] on div at bounding box center [277, 133] width 554 height 266
click at [415, 17] on icon "close" at bounding box center [414, 17] width 5 height 5
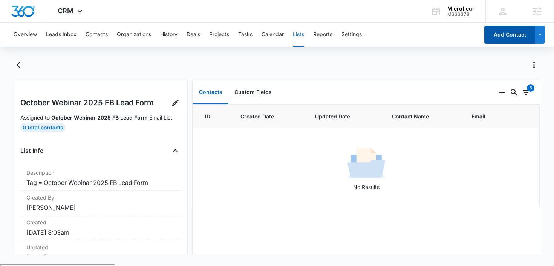
click at [508, 29] on button "Add Contact" at bounding box center [510, 35] width 51 height 18
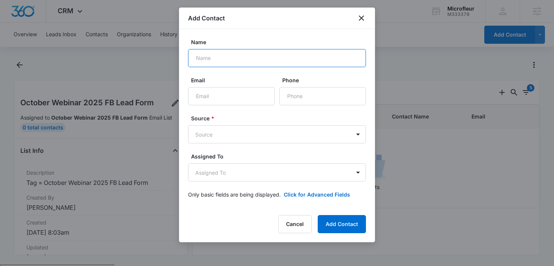
click at [292, 62] on input "Name" at bounding box center [277, 58] width 178 height 18
type input "[PERSON_NAME]"
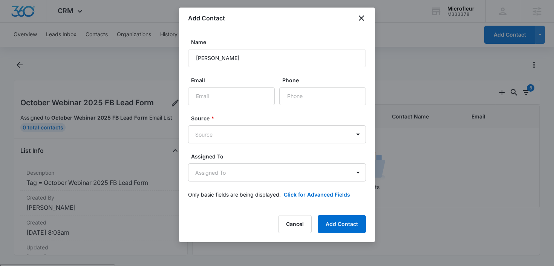
click at [214, 110] on form "Name [PERSON_NAME] Email Phone Source * Source Assigned To Assigned To Only bas…" at bounding box center [277, 122] width 178 height 169
click at [214, 105] on input "Email" at bounding box center [231, 96] width 87 height 18
type input "[PERSON_NAME][EMAIL_ADDRESS][PERSON_NAME][DOMAIN_NAME]"
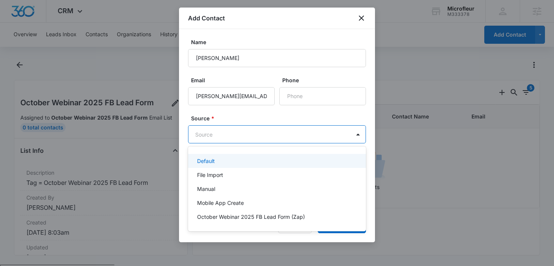
click at [190, 135] on body "CRM Apps Reputation Forms CRM Email Social POS Content Ads Intelligence Files B…" at bounding box center [277, 133] width 554 height 266
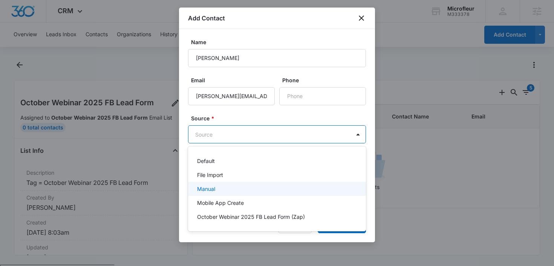
click at [198, 184] on div "Manual" at bounding box center [277, 189] width 178 height 14
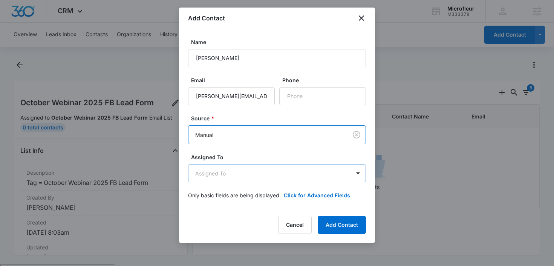
click at [256, 178] on body "CRM Apps Reputation Forms CRM Email Social POS Content Ads Intelligence Files B…" at bounding box center [277, 162] width 554 height 324
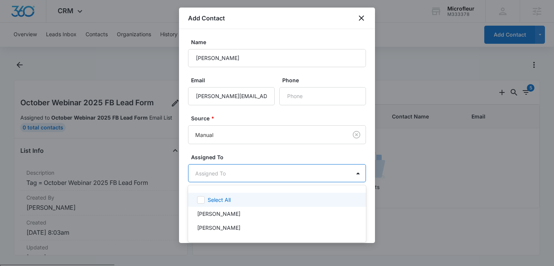
click at [270, 156] on div at bounding box center [277, 133] width 554 height 266
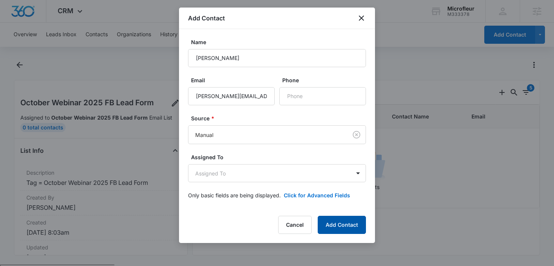
click at [326, 224] on button "Add Contact" at bounding box center [342, 225] width 48 height 18
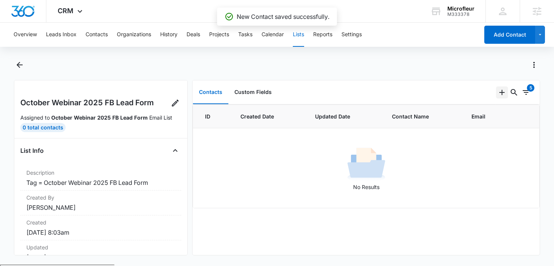
click at [500, 94] on icon "Add" at bounding box center [502, 92] width 5 height 5
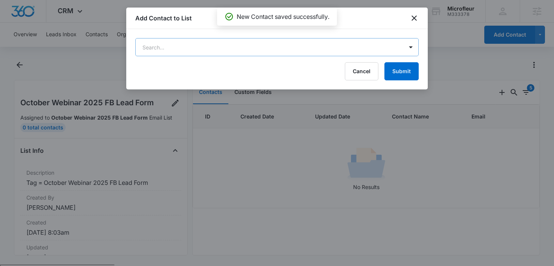
click at [271, 46] on body "CRM Apps Reputation Forms CRM Email Social POS Content Ads Intelligence Files B…" at bounding box center [277, 162] width 554 height 324
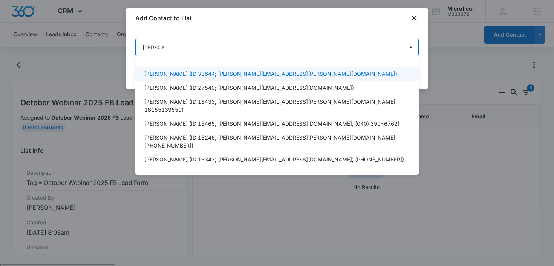
type input "danielle b"
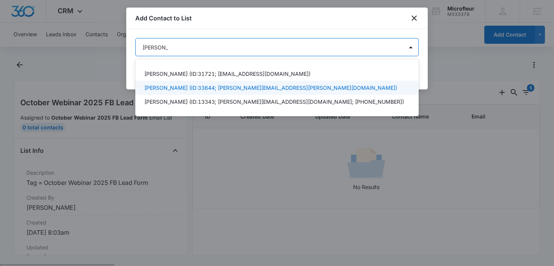
click at [201, 87] on p "Danielle Billington (ID:33644; danielle.billington@madwire.com)" at bounding box center [270, 88] width 253 height 8
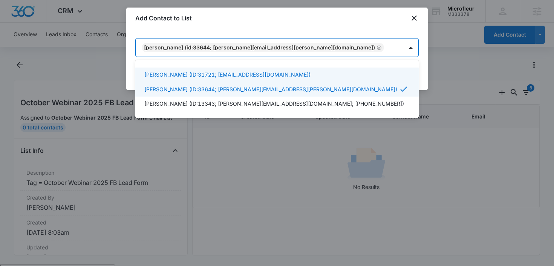
click at [377, 31] on div at bounding box center [277, 133] width 554 height 266
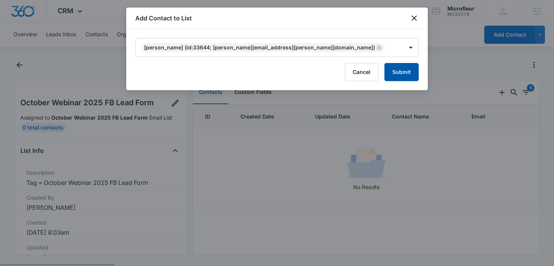
click at [397, 74] on button "Submit" at bounding box center [402, 72] width 34 height 18
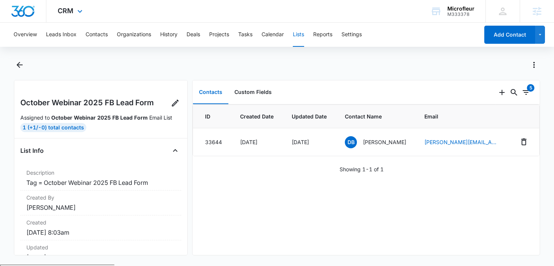
click at [74, 5] on div "CRM Apps Reputation Forms CRM Email Social POS Content Ads Intelligence Files B…" at bounding box center [70, 11] width 49 height 22
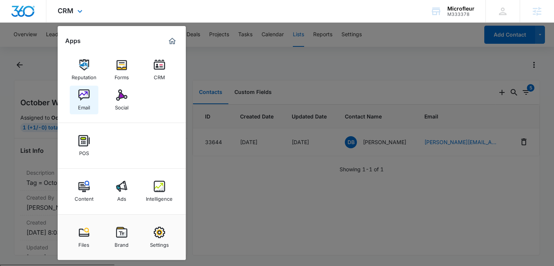
click at [78, 103] on div "Email" at bounding box center [84, 106] width 12 height 10
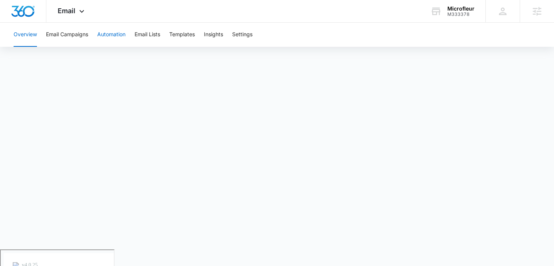
click at [115, 34] on button "Automation" at bounding box center [111, 35] width 28 height 24
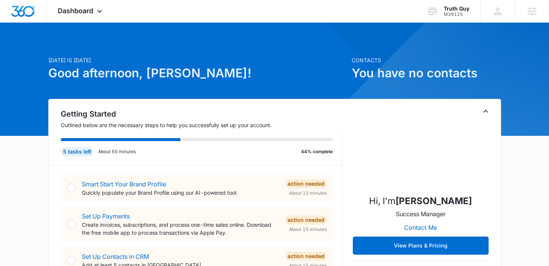
scroll to position [15, 0]
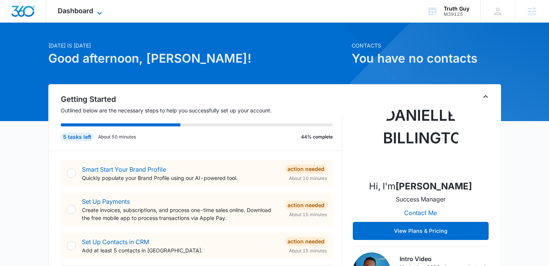
click at [90, 14] on span "Dashboard" at bounding box center [75, 11] width 35 height 8
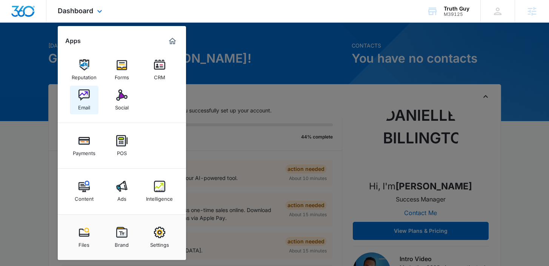
click at [86, 95] on img at bounding box center [83, 94] width 11 height 11
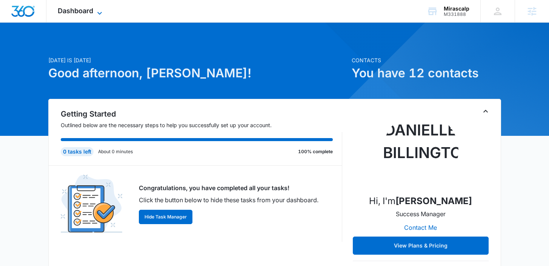
click at [78, 7] on span "Dashboard" at bounding box center [75, 11] width 35 height 8
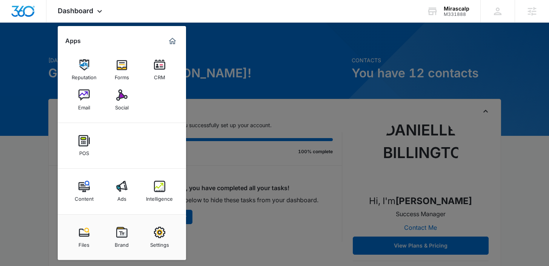
click at [173, 200] on link "Intelligence" at bounding box center [159, 191] width 29 height 29
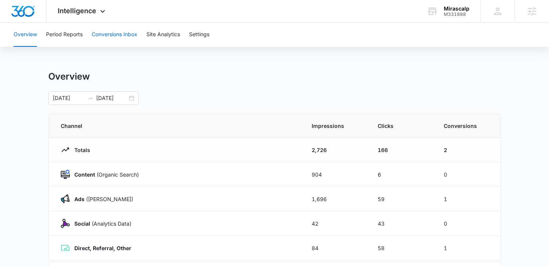
click at [126, 32] on button "Conversions Inbox" at bounding box center [115, 35] width 46 height 24
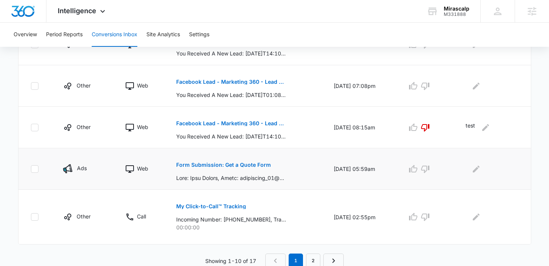
scroll to position [436, 0]
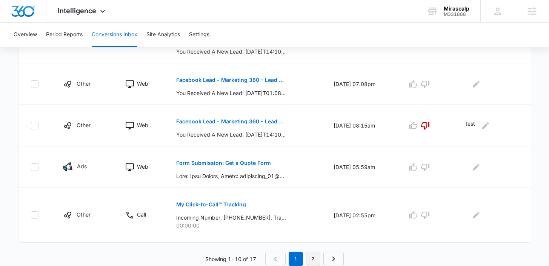
click at [308, 256] on link "2" at bounding box center [313, 258] width 14 height 14
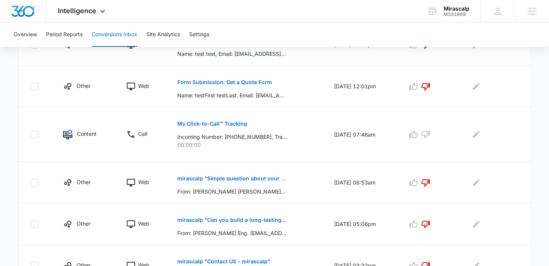
scroll to position [312, 0]
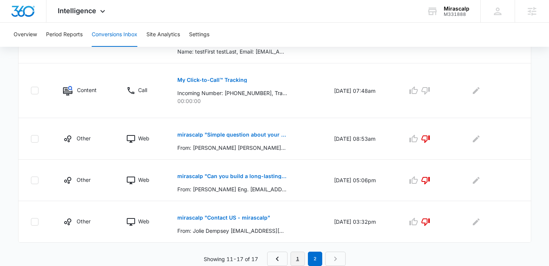
click at [295, 259] on link "1" at bounding box center [297, 258] width 14 height 14
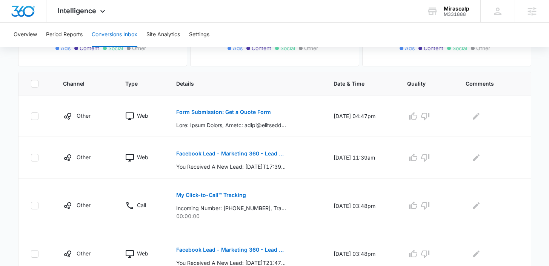
scroll to position [144, 0]
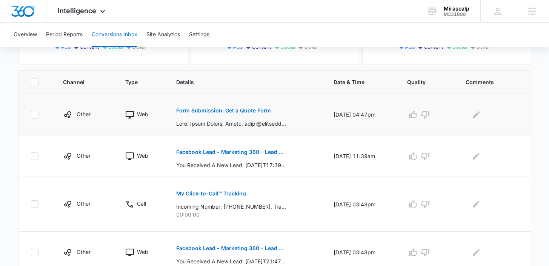
click at [241, 113] on button "Form Submission: Get a Quote Form" at bounding box center [223, 110] width 95 height 18
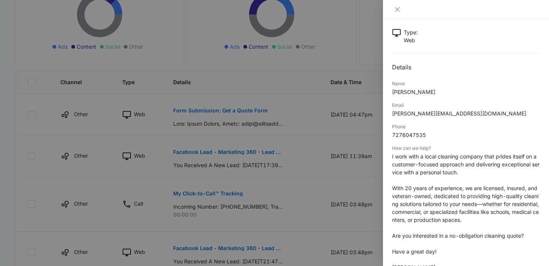
scroll to position [48, 0]
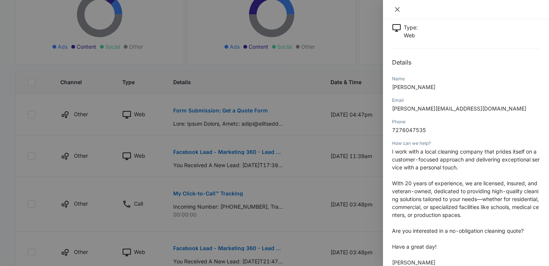
click at [395, 8] on icon "close" at bounding box center [397, 9] width 6 height 6
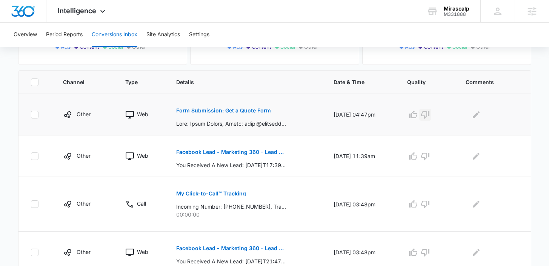
click at [424, 111] on button "button" at bounding box center [425, 115] width 12 height 12
click at [230, 151] on p "Facebook Lead - Marketing 360 - Lead Form" at bounding box center [231, 151] width 110 height 5
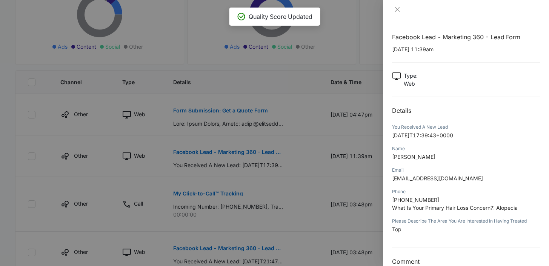
scroll to position [15, 0]
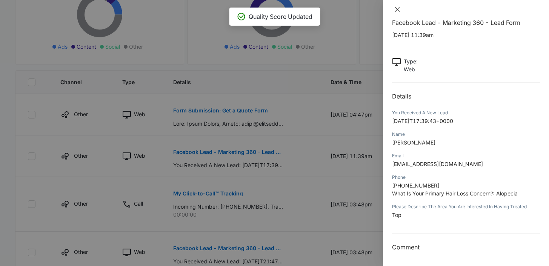
click at [393, 10] on button "Close" at bounding box center [397, 9] width 11 height 7
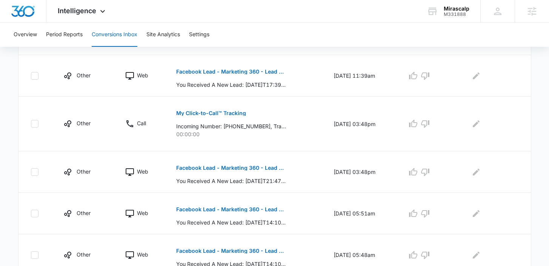
scroll to position [235, 0]
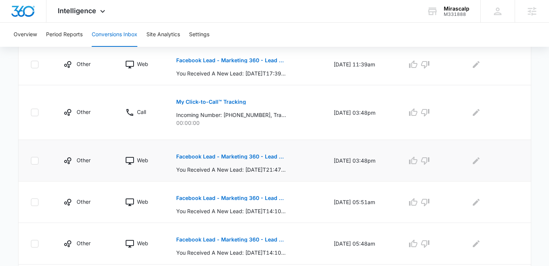
click at [233, 157] on p "Facebook Lead - Marketing 360 - Lead Form" at bounding box center [231, 156] width 110 height 5
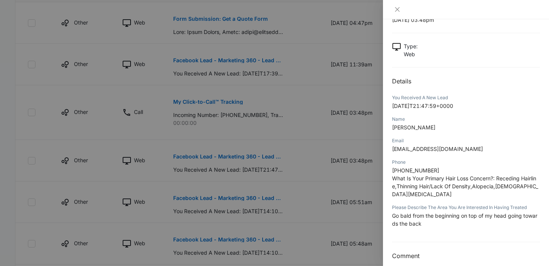
scroll to position [38, 0]
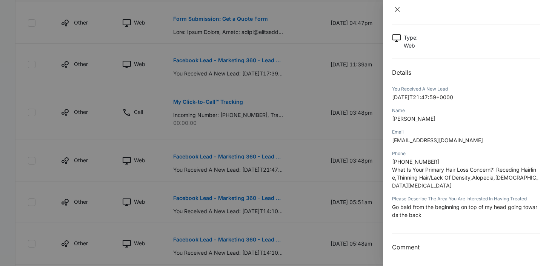
click at [393, 10] on button "Close" at bounding box center [397, 9] width 11 height 7
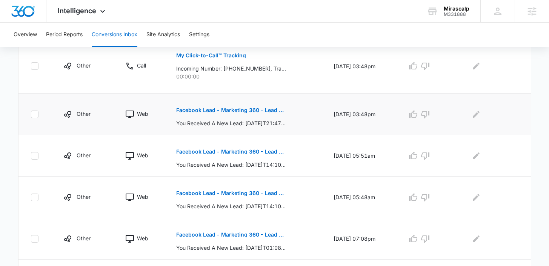
scroll to position [282, 0]
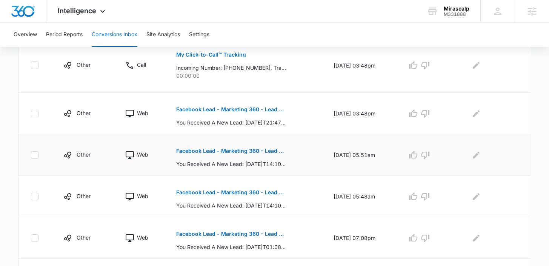
click at [237, 151] on p "Facebook Lead - Marketing 360 - Lead Form" at bounding box center [231, 150] width 110 height 5
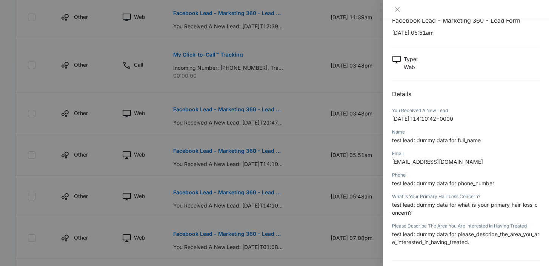
scroll to position [44, 0]
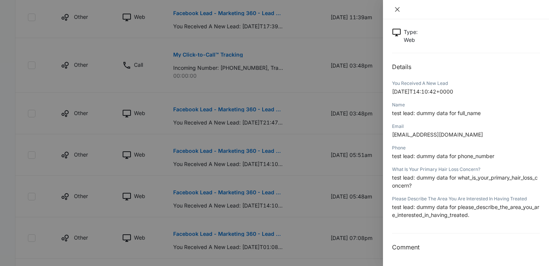
click at [394, 12] on icon "close" at bounding box center [397, 9] width 6 height 6
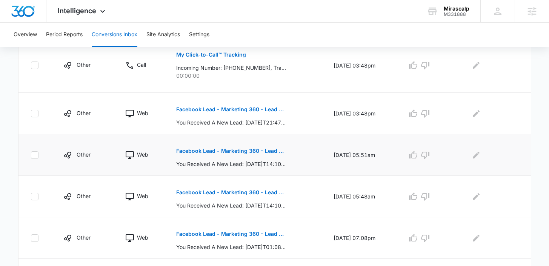
click at [260, 150] on p "Facebook Lead - Marketing 360 - Lead Form" at bounding box center [231, 150] width 110 height 5
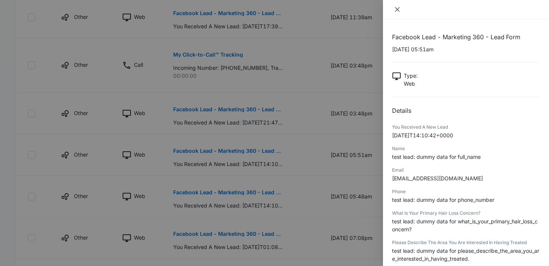
click at [396, 11] on icon "close" at bounding box center [397, 9] width 6 height 6
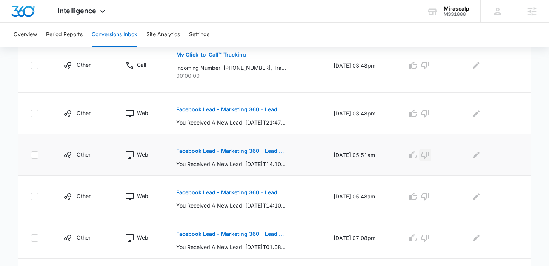
click at [429, 153] on icon "button" at bounding box center [425, 156] width 8 height 8
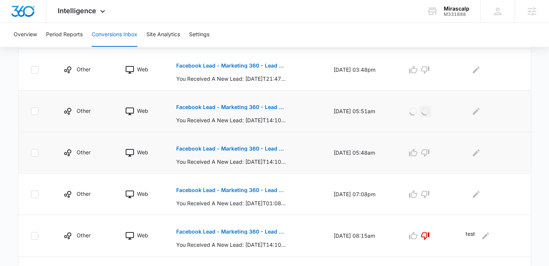
scroll to position [330, 0]
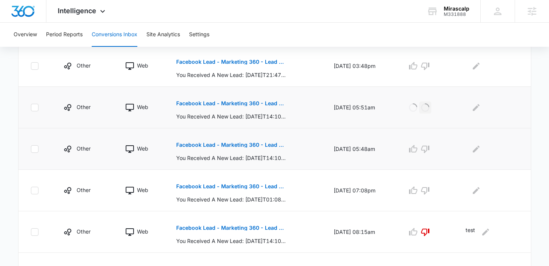
click at [248, 142] on button "Facebook Lead - Marketing 360 - Lead Form" at bounding box center [231, 145] width 110 height 18
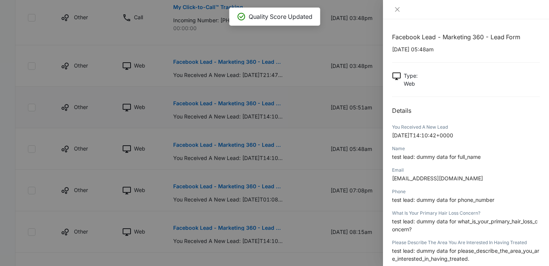
click at [398, 3] on div at bounding box center [466, 9] width 166 height 19
click at [398, 5] on div at bounding box center [466, 9] width 166 height 19
click at [399, 8] on icon "close" at bounding box center [397, 9] width 6 height 6
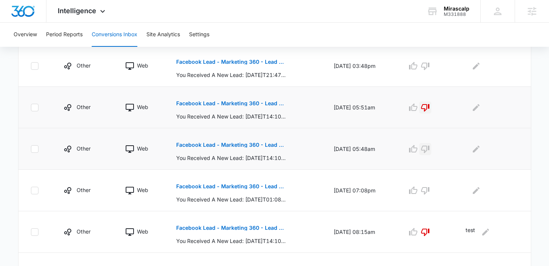
click at [429, 150] on icon "button" at bounding box center [425, 150] width 8 height 8
click at [476, 106] on icon "Edit Comments" at bounding box center [475, 107] width 9 height 9
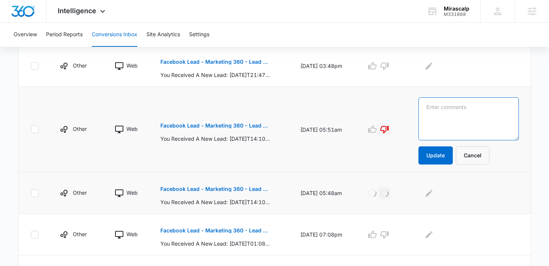
click at [464, 113] on textarea at bounding box center [468, 118] width 100 height 43
type textarea "test"
click at [452, 159] on button "Update" at bounding box center [435, 155] width 34 height 18
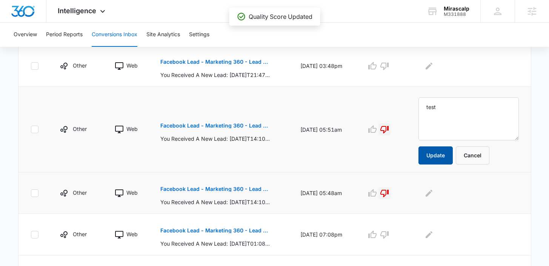
click at [452, 159] on button "Update" at bounding box center [435, 155] width 34 height 18
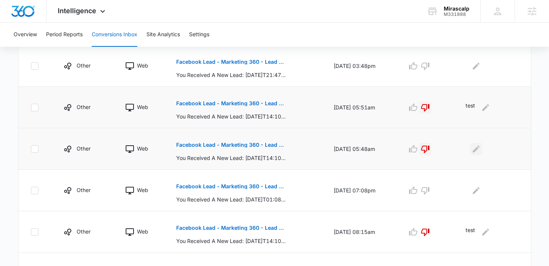
click at [477, 147] on icon "Edit Comments" at bounding box center [475, 148] width 9 height 9
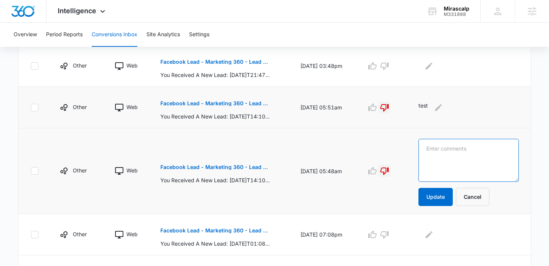
click at [477, 147] on textarea at bounding box center [468, 160] width 100 height 43
type textarea "test"
click at [452, 193] on button "Update" at bounding box center [435, 197] width 34 height 18
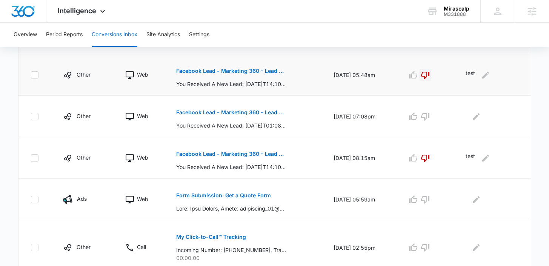
scroll to position [405, 0]
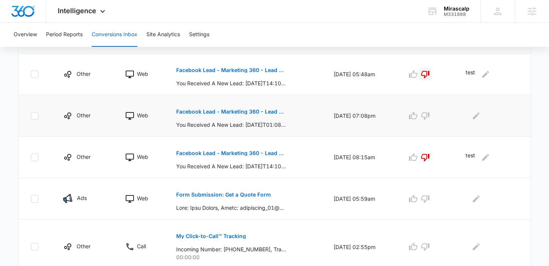
click at [253, 111] on p "Facebook Lead - Marketing 360 - Lead Form" at bounding box center [231, 111] width 110 height 5
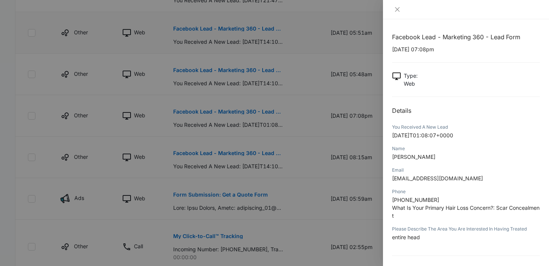
scroll to position [23, 0]
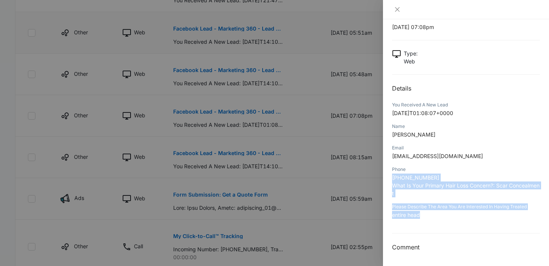
drag, startPoint x: 421, startPoint y: 215, endPoint x: 392, endPoint y: 174, distance: 50.3
click at [392, 174] on div "Facebook Lead - Marketing 360 - Lead Form [DATE] 07:08pm Type : Web Details You…" at bounding box center [466, 131] width 148 height 242
click at [402, 192] on span "What Is Your Primary Hair Loss Concern?: Scar Concealment" at bounding box center [465, 189] width 147 height 14
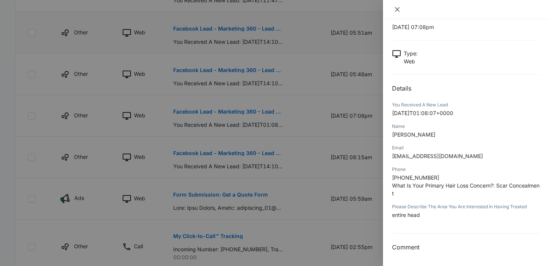
click at [397, 6] on icon "close" at bounding box center [397, 9] width 6 height 6
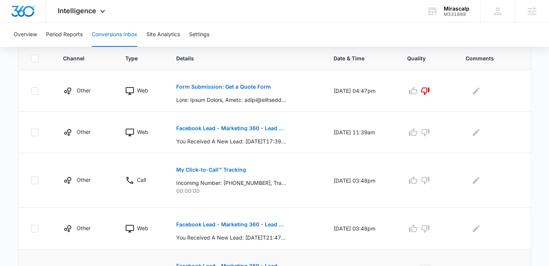
scroll to position [165, 0]
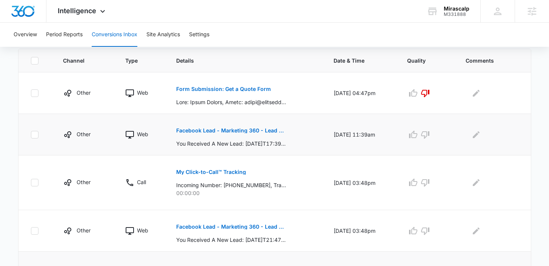
click at [264, 132] on p "Facebook Lead - Marketing 360 - Lead Form" at bounding box center [231, 130] width 110 height 5
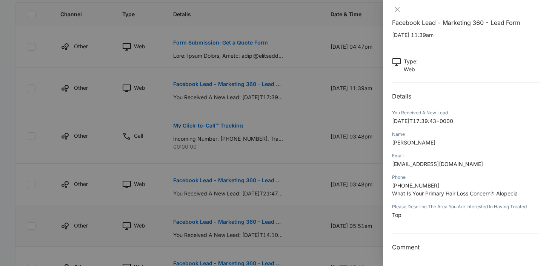
scroll to position [232, 0]
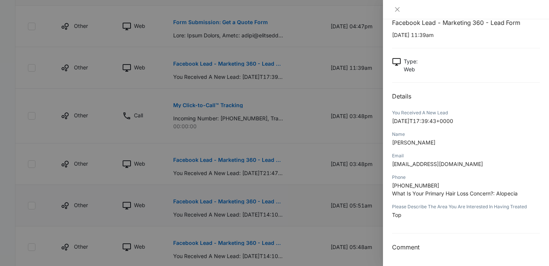
click at [392, 6] on div at bounding box center [466, 9] width 166 height 19
click at [398, 11] on icon "close" at bounding box center [397, 9] width 6 height 6
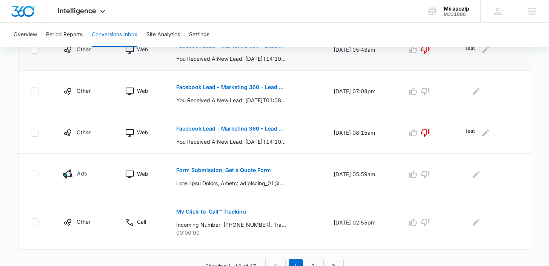
scroll to position [436, 0]
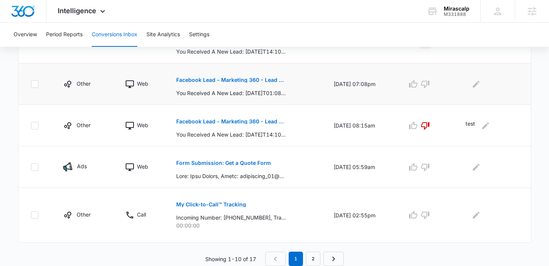
click at [232, 77] on button "Facebook Lead - Marketing 360 - Lead Form" at bounding box center [231, 80] width 110 height 18
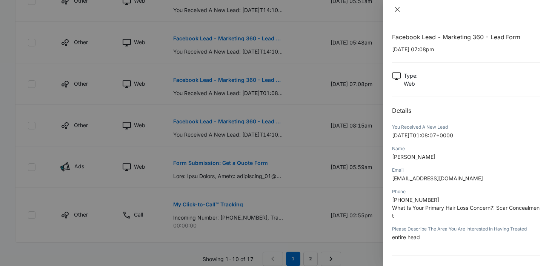
click at [398, 7] on icon "close" at bounding box center [397, 9] width 6 height 6
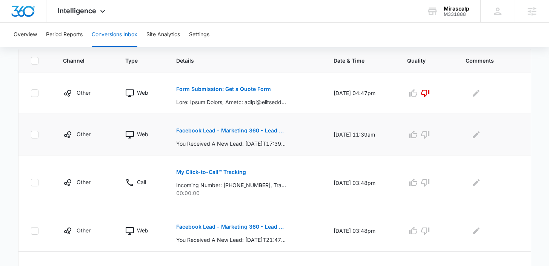
scroll to position [173, 0]
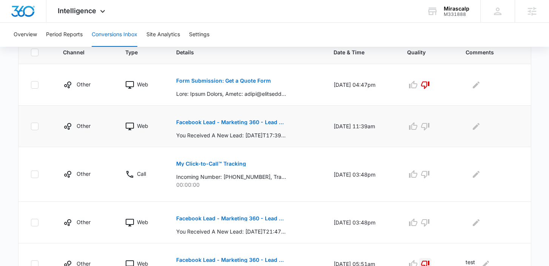
click at [263, 124] on p "Facebook Lead - Marketing 360 - Lead Form" at bounding box center [231, 122] width 110 height 5
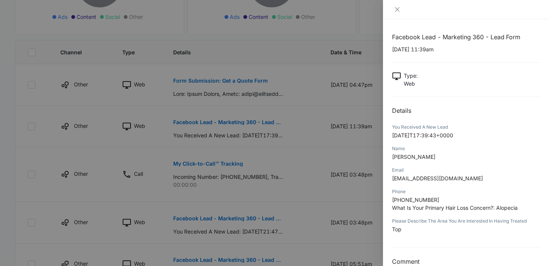
scroll to position [15, 0]
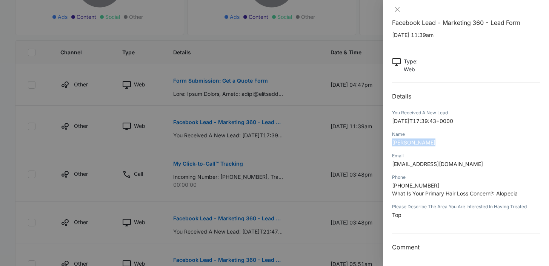
drag, startPoint x: 430, startPoint y: 143, endPoint x: 391, endPoint y: 144, distance: 39.2
click at [391, 145] on div "Facebook Lead - Marketing 360 - Lead Form [DATE] 11:39am Type : Web Details You…" at bounding box center [466, 142] width 166 height 247
click at [397, 12] on button "Close" at bounding box center [397, 9] width 11 height 7
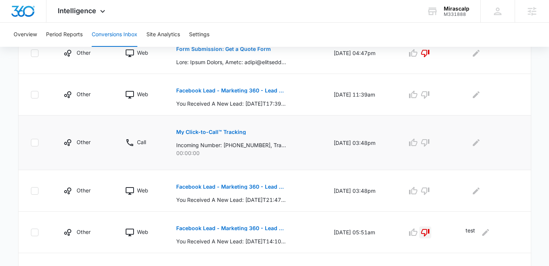
scroll to position [209, 0]
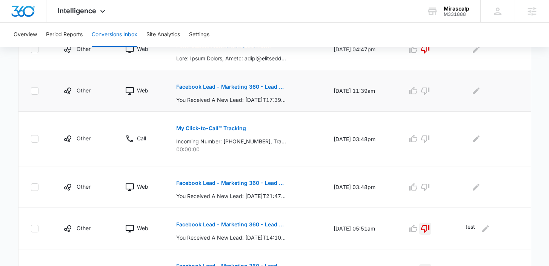
click at [266, 84] on p "Facebook Lead - Marketing 360 - Lead Form" at bounding box center [231, 86] width 110 height 5
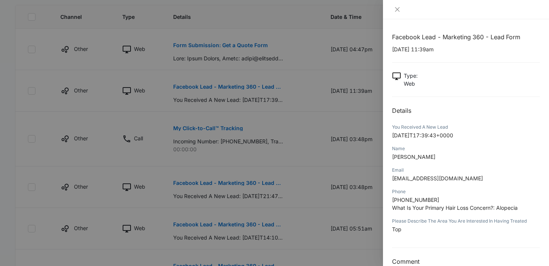
scroll to position [12, 0]
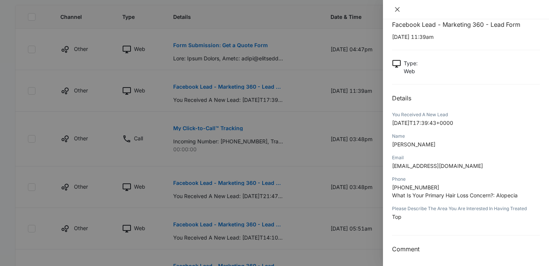
click at [397, 8] on icon "close" at bounding box center [397, 9] width 6 height 6
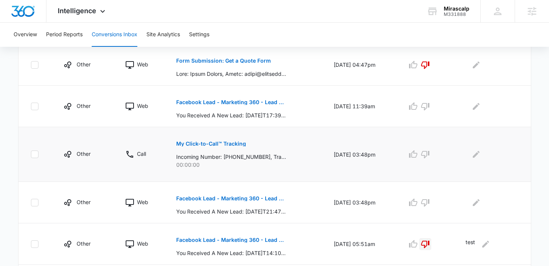
scroll to position [175, 0]
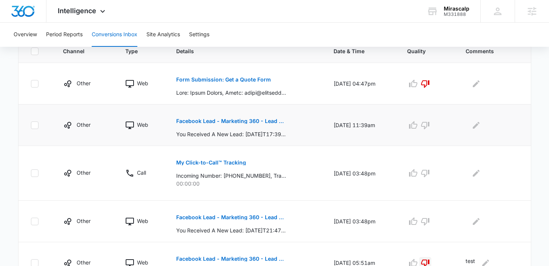
drag, startPoint x: 384, startPoint y: 129, endPoint x: 319, endPoint y: 123, distance: 65.6
click at [324, 123] on td "[DATE] 11:39am" at bounding box center [361, 124] width 74 height 41
click at [240, 123] on p "Facebook Lead - Marketing 360 - Lead Form" at bounding box center [231, 120] width 110 height 5
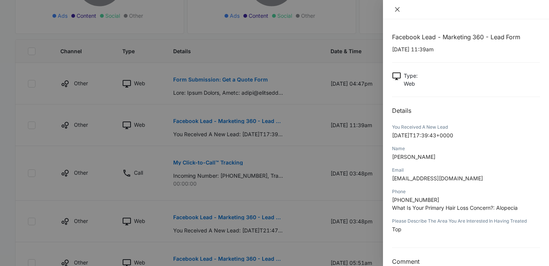
click at [396, 7] on icon "close" at bounding box center [397, 9] width 6 height 6
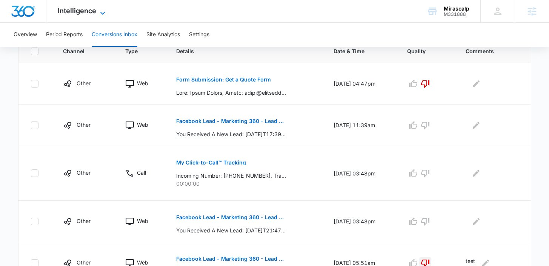
click at [78, 13] on span "Intelligence" at bounding box center [77, 11] width 38 height 8
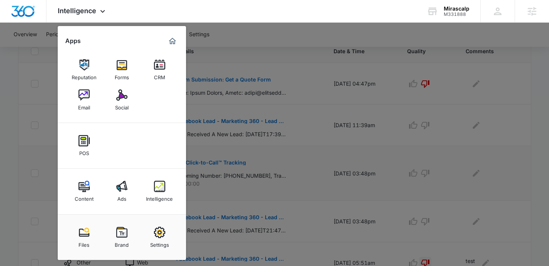
drag, startPoint x: 88, startPoint y: 95, endPoint x: 153, endPoint y: 159, distance: 92.0
click at [88, 95] on img at bounding box center [83, 94] width 11 height 11
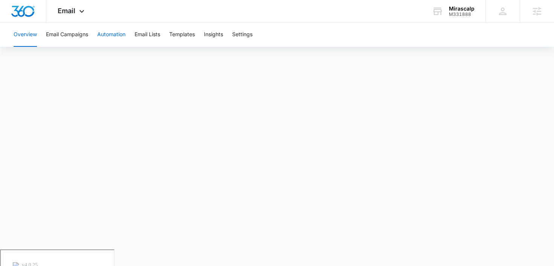
click at [104, 34] on button "Automation" at bounding box center [111, 35] width 28 height 24
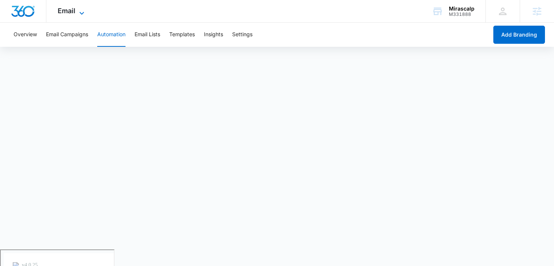
click at [74, 12] on span "Email" at bounding box center [67, 11] width 18 height 8
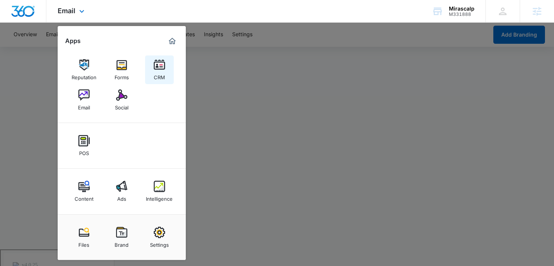
click at [158, 77] on div "CRM" at bounding box center [159, 76] width 11 height 10
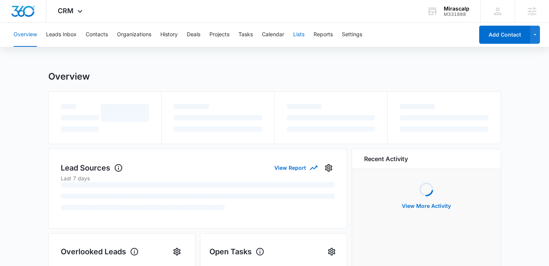
click at [295, 37] on button "Lists" at bounding box center [298, 35] width 11 height 24
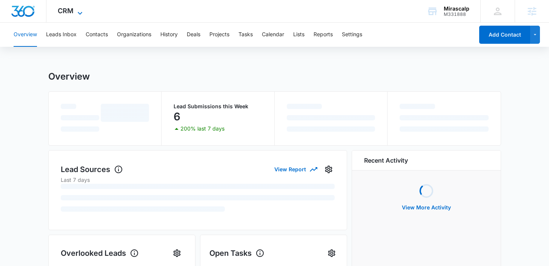
click at [61, 14] on span "CRM" at bounding box center [66, 11] width 16 height 8
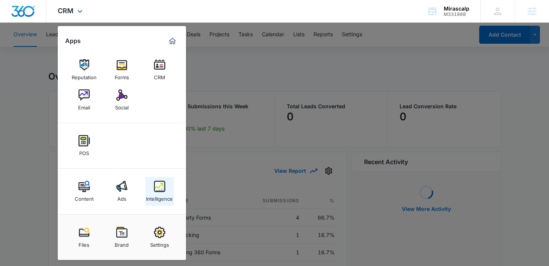
click at [162, 198] on div "Intelligence" at bounding box center [159, 197] width 27 height 10
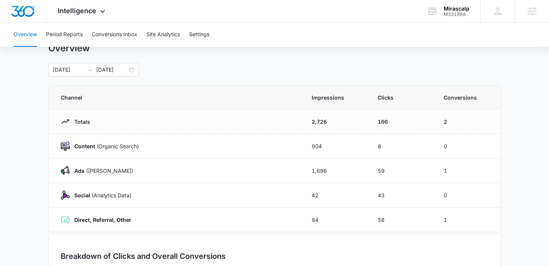
scroll to position [30, 0]
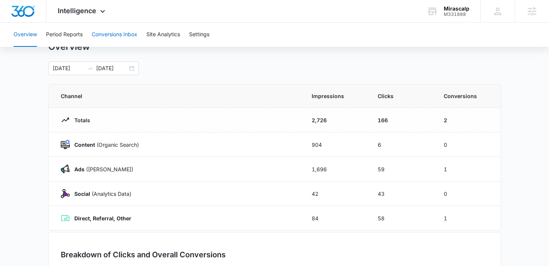
click at [103, 35] on button "Conversions Inbox" at bounding box center [115, 35] width 46 height 24
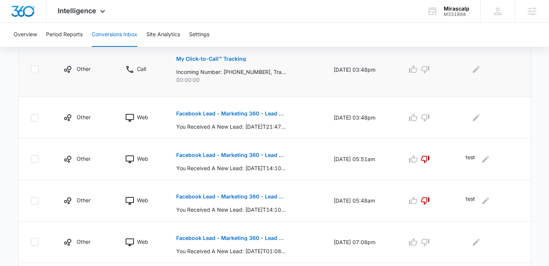
scroll to position [283, 0]
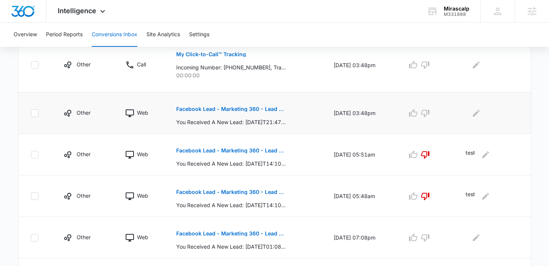
click at [241, 108] on p "Facebook Lead - Marketing 360 - Lead Form" at bounding box center [231, 108] width 110 height 5
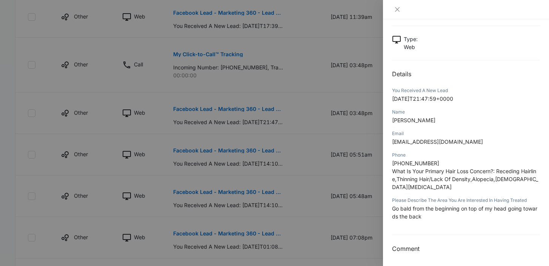
scroll to position [38, 0]
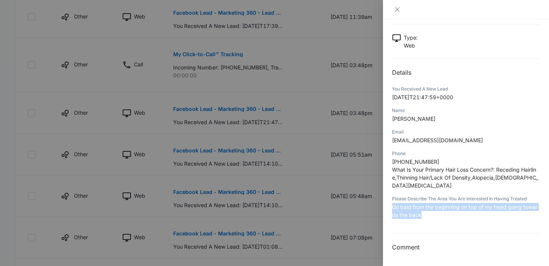
drag, startPoint x: 428, startPoint y: 215, endPoint x: 393, endPoint y: 209, distance: 36.0
click at [393, 208] on p "Go bald from the beginning on top of my head going towards the back" at bounding box center [466, 211] width 148 height 16
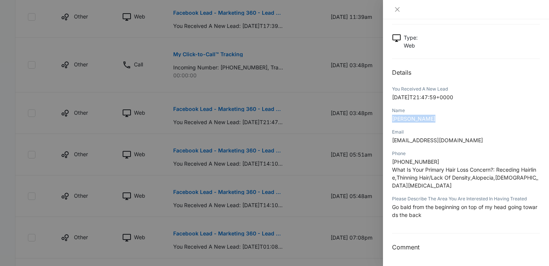
drag, startPoint x: 428, startPoint y: 118, endPoint x: 391, endPoint y: 118, distance: 36.6
click at [392, 118] on p "[PERSON_NAME]" at bounding box center [466, 119] width 148 height 8
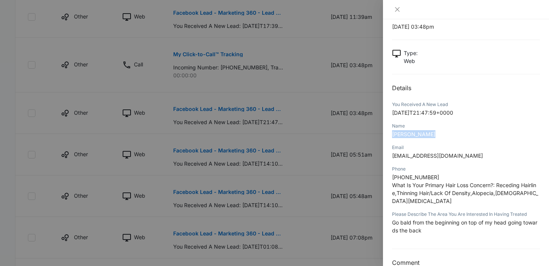
scroll to position [22, 0]
click at [396, 9] on icon "close" at bounding box center [397, 9] width 6 height 6
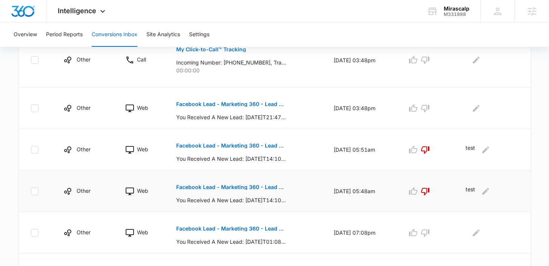
scroll to position [288, 0]
click at [264, 106] on button "Facebook Lead - Marketing 360 - Lead Form" at bounding box center [231, 104] width 110 height 18
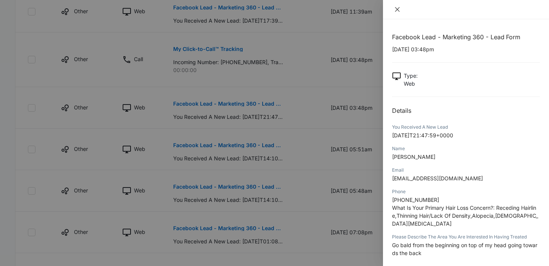
click at [399, 10] on icon "close" at bounding box center [397, 9] width 6 height 6
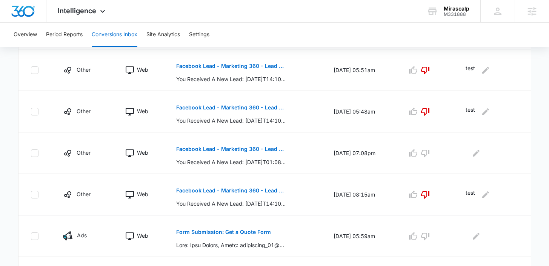
scroll to position [374, 0]
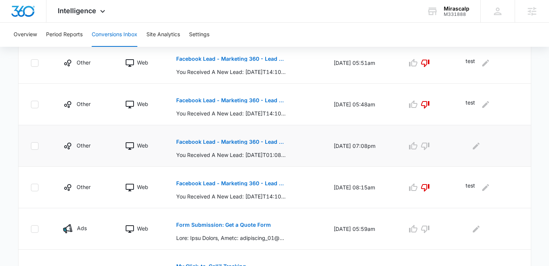
click at [257, 141] on p "Facebook Lead - Marketing 360 - Lead Form" at bounding box center [231, 141] width 110 height 5
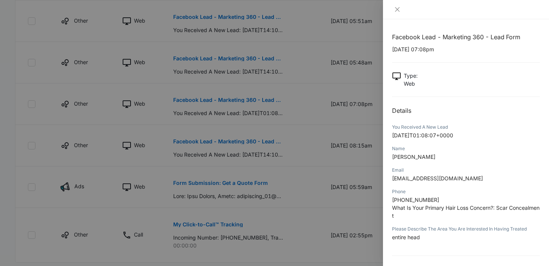
scroll to position [23, 0]
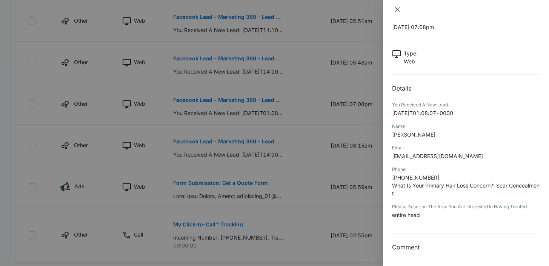
click at [399, 6] on icon "close" at bounding box center [397, 9] width 6 height 6
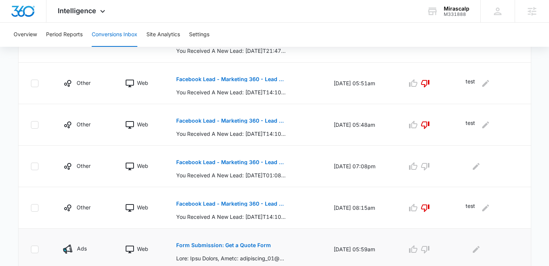
scroll to position [342, 0]
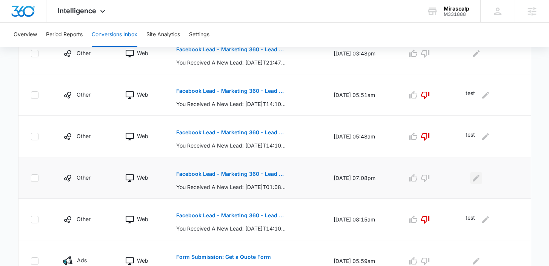
click at [479, 177] on icon "Edit Comments" at bounding box center [475, 177] width 7 height 7
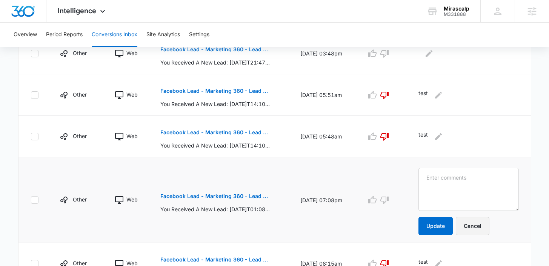
click at [485, 222] on button "Cancel" at bounding box center [472, 226] width 34 height 18
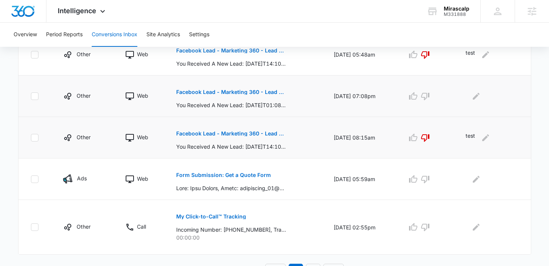
scroll to position [436, 0]
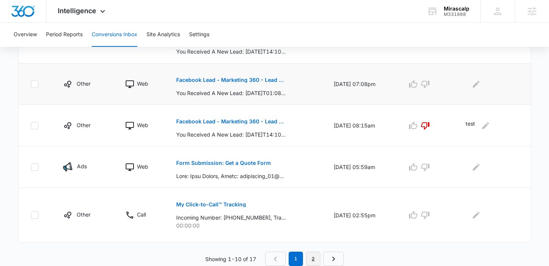
click at [311, 259] on link "2" at bounding box center [313, 258] width 14 height 14
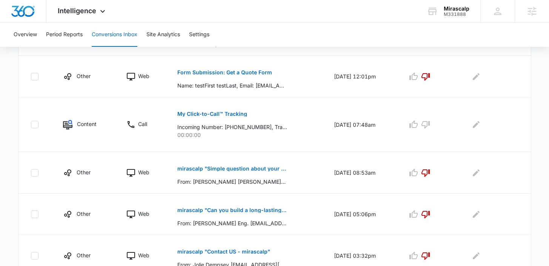
scroll to position [312, 0]
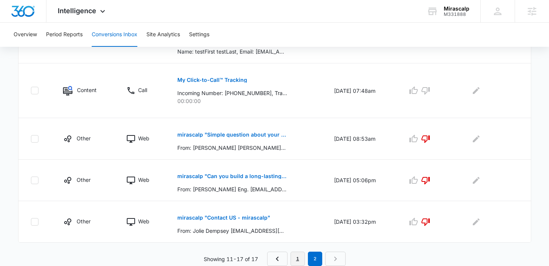
click at [296, 259] on link "1" at bounding box center [297, 258] width 14 height 14
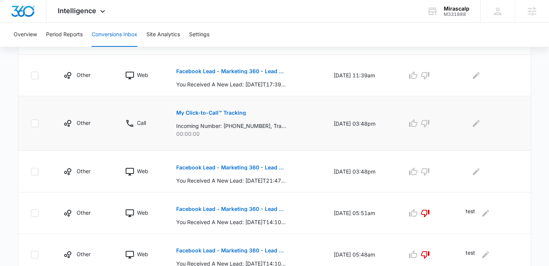
scroll to position [226, 0]
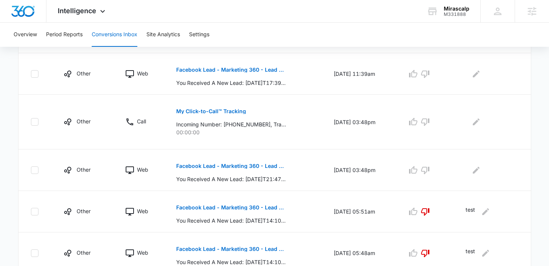
click at [37, 34] on div "Overview Period Reports Conversions Inbox Site Analytics Settings" at bounding box center [274, 35] width 531 height 24
click at [34, 34] on button "Overview" at bounding box center [25, 35] width 23 height 24
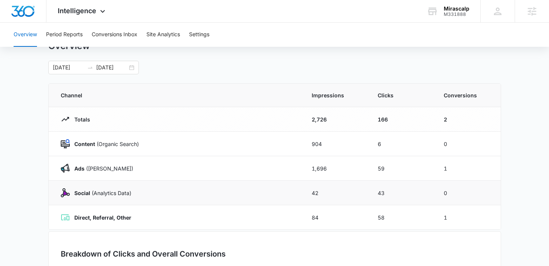
scroll to position [31, 0]
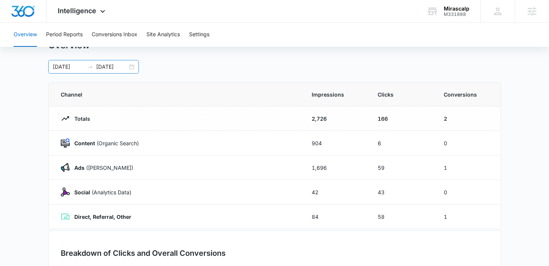
click at [132, 67] on div "[DATE] [DATE]" at bounding box center [93, 67] width 90 height 14
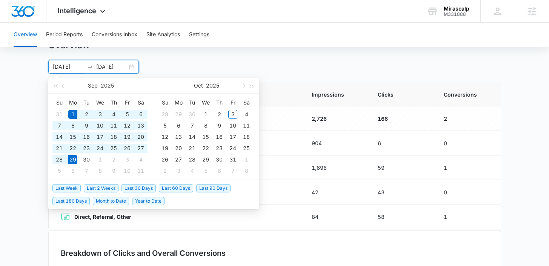
type input "[DATE]"
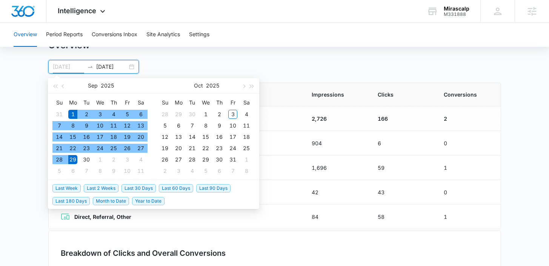
click at [74, 110] on div "1" at bounding box center [72, 114] width 9 height 9
type input "[DATE]"
click at [234, 112] on div "3" at bounding box center [232, 114] width 9 height 9
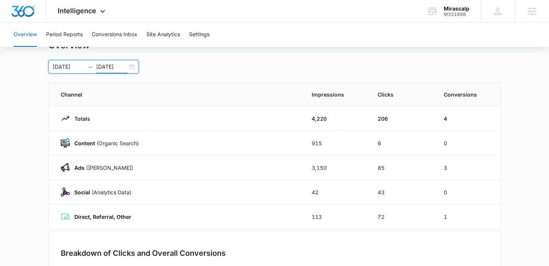
click at [504, 156] on main "Overview [DATE] [DATE] [DATE] Su Mo Tu We Th Fr Sa 31 1 2 3 4 5 6 7 8 9 10 11 1…" at bounding box center [274, 238] width 549 height 396
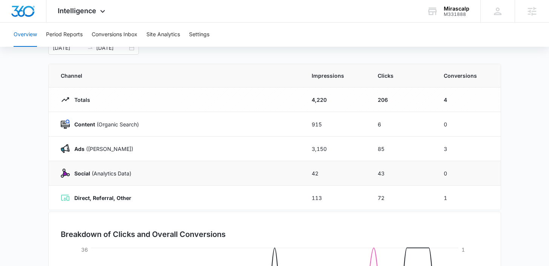
scroll to position [58, 0]
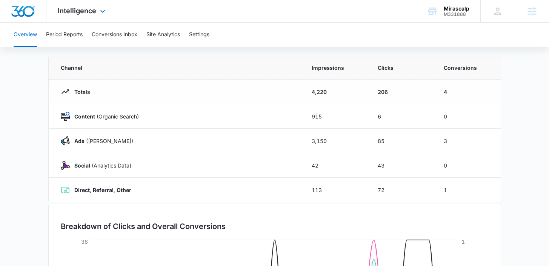
click at [81, 5] on div "Intelligence Apps Reputation Forms CRM Email Social POS Content Ads Intelligenc…" at bounding box center [82, 11] width 72 height 22
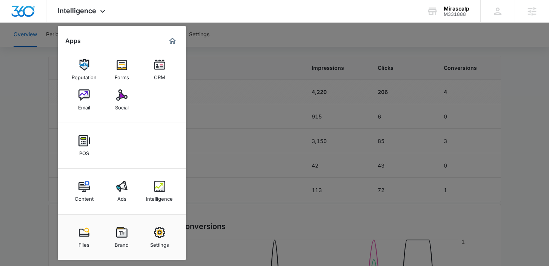
click at [216, 153] on div at bounding box center [274, 133] width 549 height 266
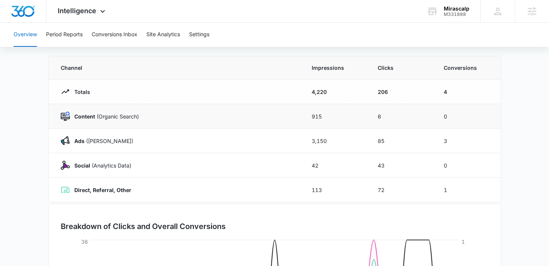
scroll to position [60, 0]
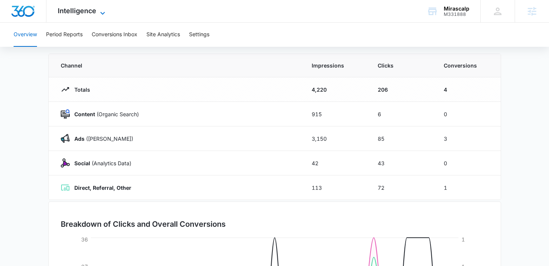
click at [98, 15] on div "Intelligence Apps Reputation Forms CRM Email Social POS Content Ads Intelligenc…" at bounding box center [82, 11] width 72 height 22
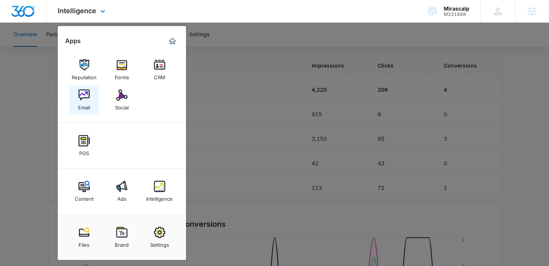
click at [82, 104] on div "Email" at bounding box center [84, 106] width 12 height 10
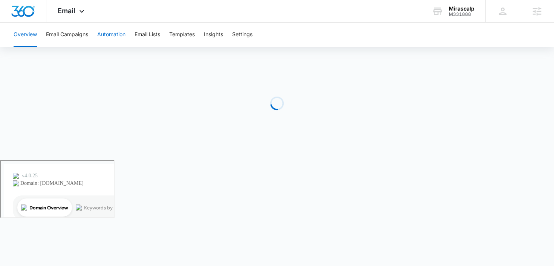
click at [103, 39] on button "Automation" at bounding box center [111, 35] width 28 height 24
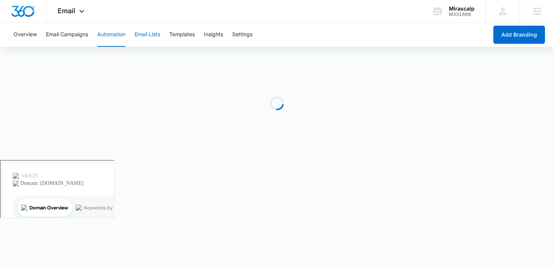
click at [147, 32] on button "Email Lists" at bounding box center [148, 35] width 26 height 24
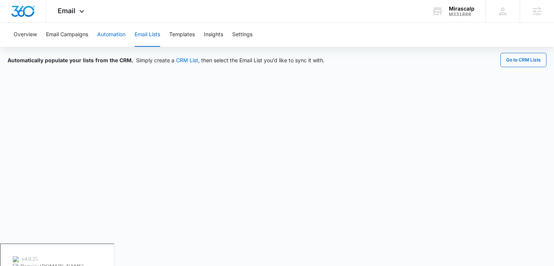
click at [124, 31] on button "Automation" at bounding box center [111, 35] width 28 height 24
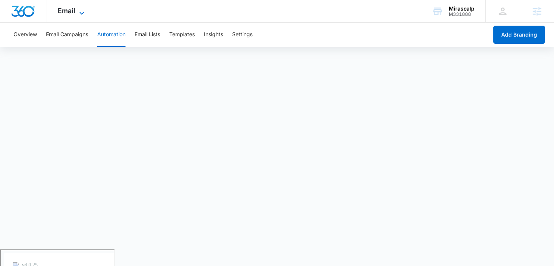
click at [86, 13] on icon at bounding box center [81, 13] width 9 height 9
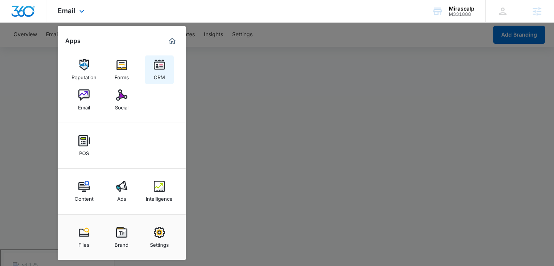
click at [162, 75] on div "CRM" at bounding box center [159, 76] width 11 height 10
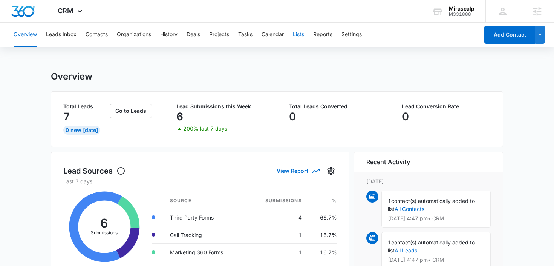
click at [299, 33] on button "Lists" at bounding box center [298, 35] width 11 height 24
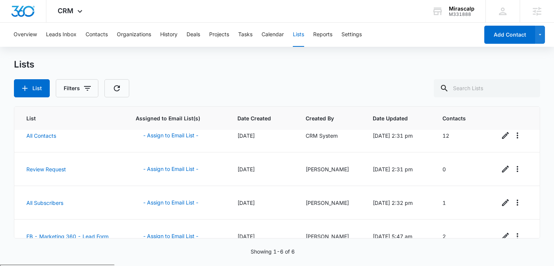
scroll to position [93, 0]
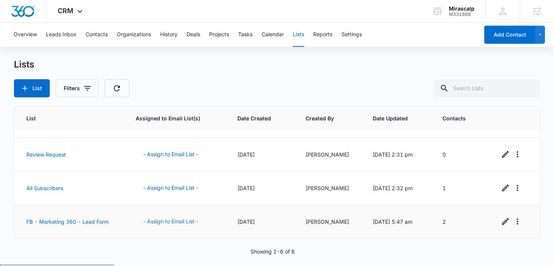
click at [172, 222] on button "- Assign to Email List -" at bounding box center [171, 221] width 70 height 18
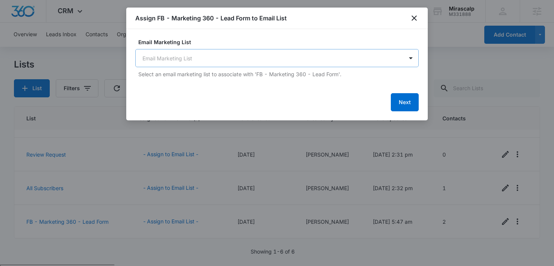
click at [273, 54] on body "CRM Apps Reputation Forms CRM Email Social POS Content Ads Intelligence Files B…" at bounding box center [277, 162] width 554 height 324
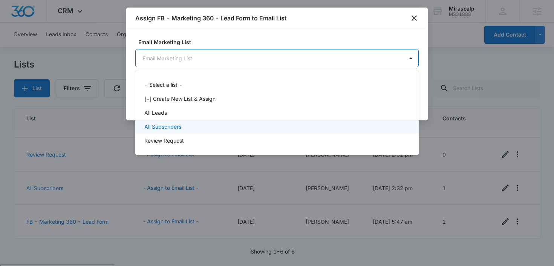
click at [249, 124] on div "All Subscribers" at bounding box center [276, 127] width 264 height 8
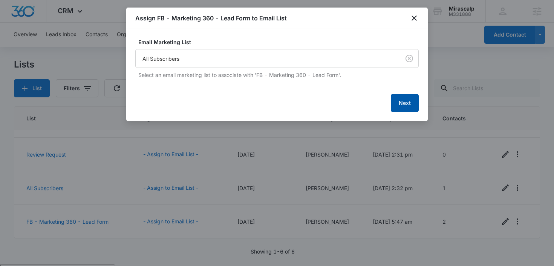
click at [400, 106] on button "Next" at bounding box center [405, 103] width 28 height 18
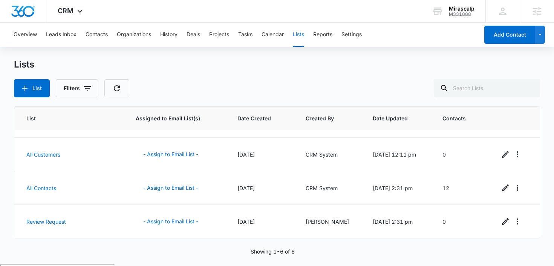
scroll to position [26, 0]
click at [189, 187] on button "- Assign to Email List -" at bounding box center [171, 187] width 70 height 18
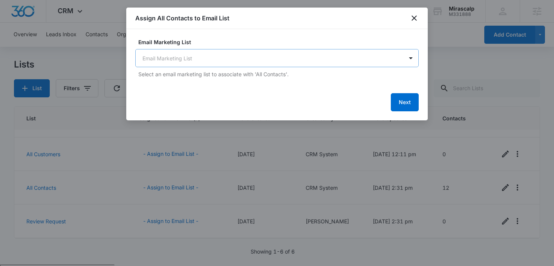
click at [278, 63] on body "CRM Apps Reputation Forms CRM Email Social POS Content Ads Intelligence Files B…" at bounding box center [277, 162] width 554 height 324
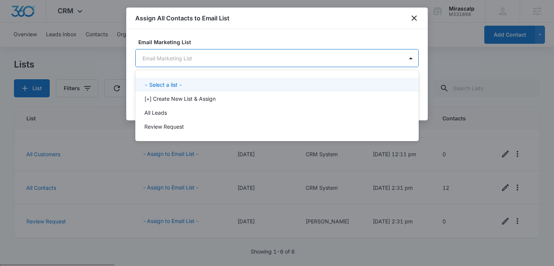
click at [416, 24] on div at bounding box center [277, 133] width 554 height 266
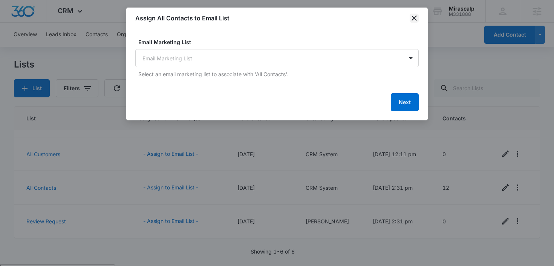
click at [416, 22] on icon "close" at bounding box center [414, 18] width 9 height 9
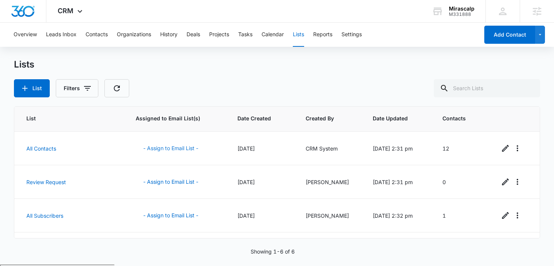
scroll to position [93, 0]
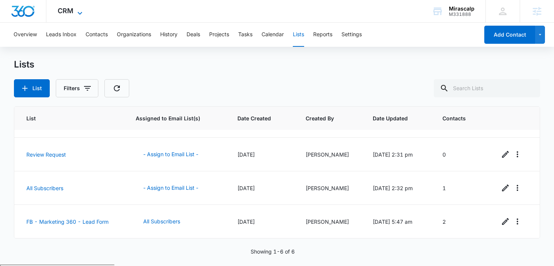
click at [72, 7] on span "CRM" at bounding box center [66, 11] width 16 height 8
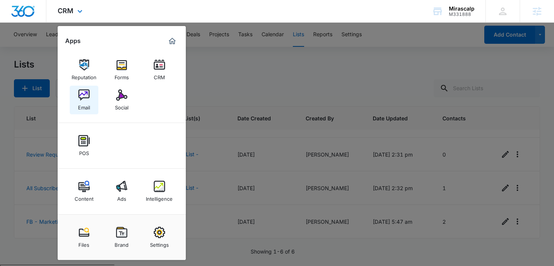
click at [94, 99] on link "Email" at bounding box center [84, 100] width 29 height 29
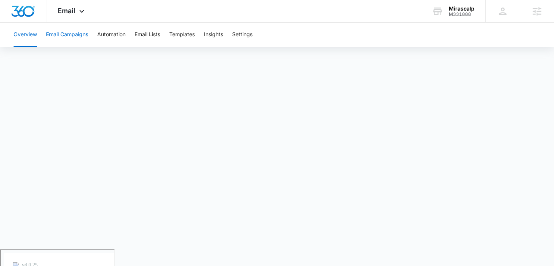
click at [85, 35] on button "Email Campaigns" at bounding box center [67, 35] width 42 height 24
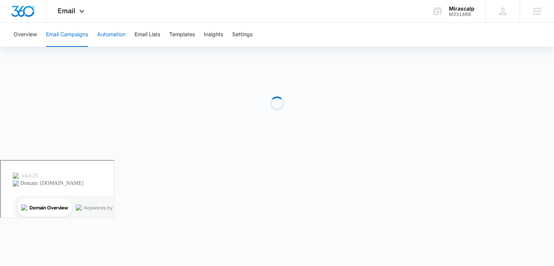
click at [120, 32] on button "Automation" at bounding box center [111, 35] width 28 height 24
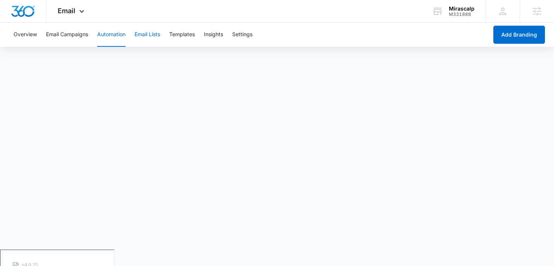
click at [156, 39] on button "Email Lists" at bounding box center [148, 35] width 26 height 24
